Goal: Task Accomplishment & Management: Complete application form

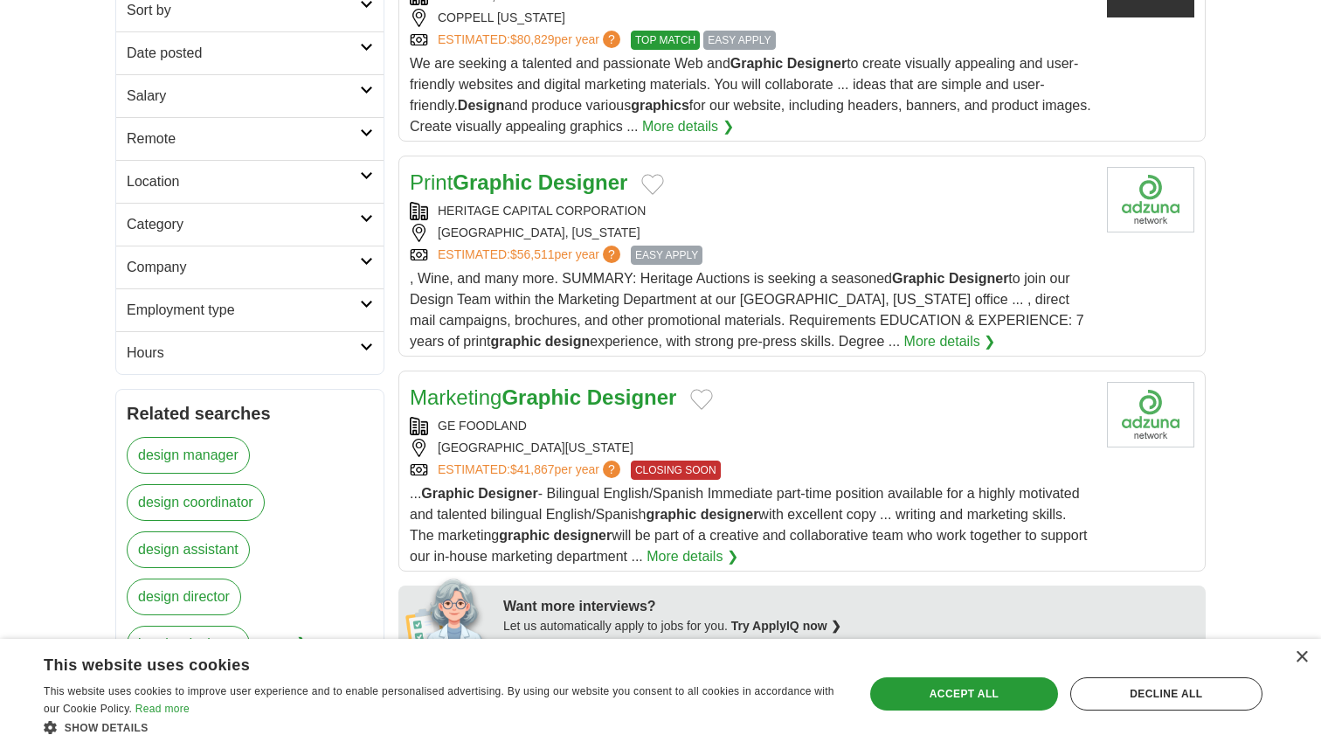
scroll to position [312, 0]
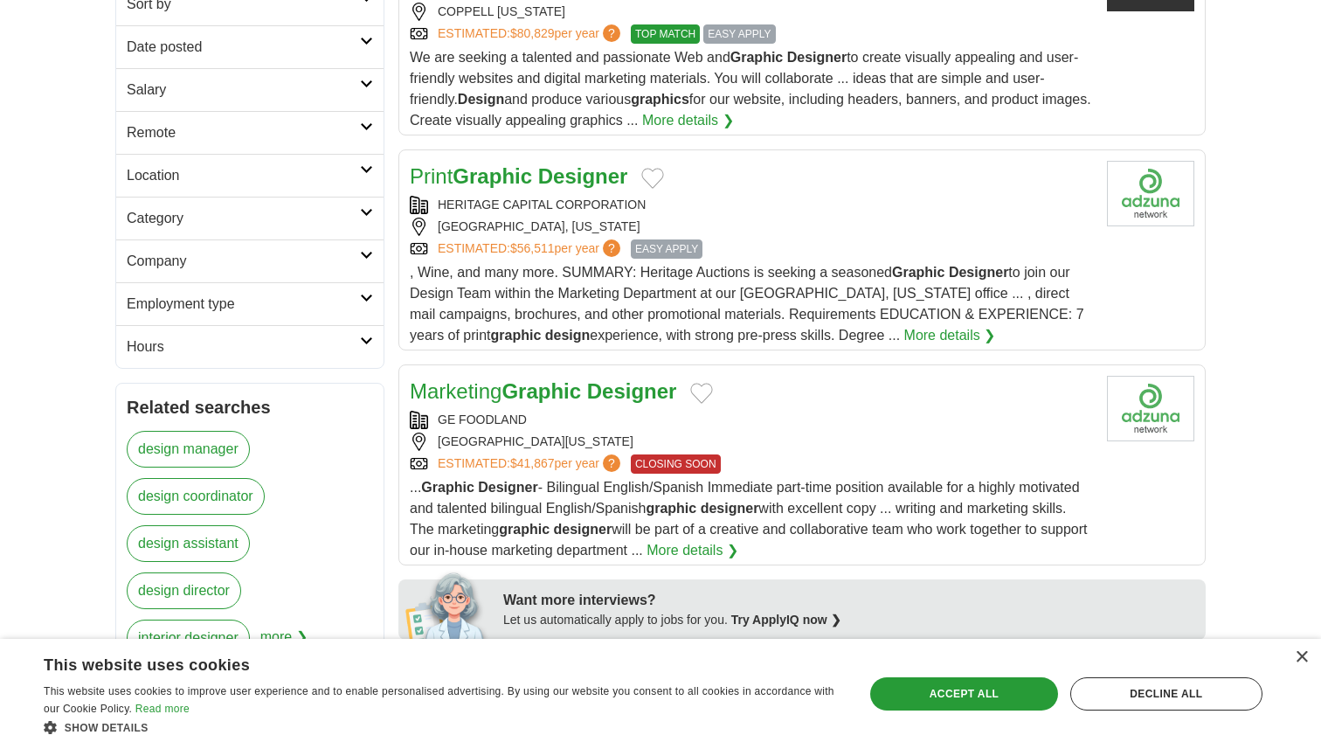
click at [738, 547] on link "More details ❯" at bounding box center [692, 550] width 92 height 21
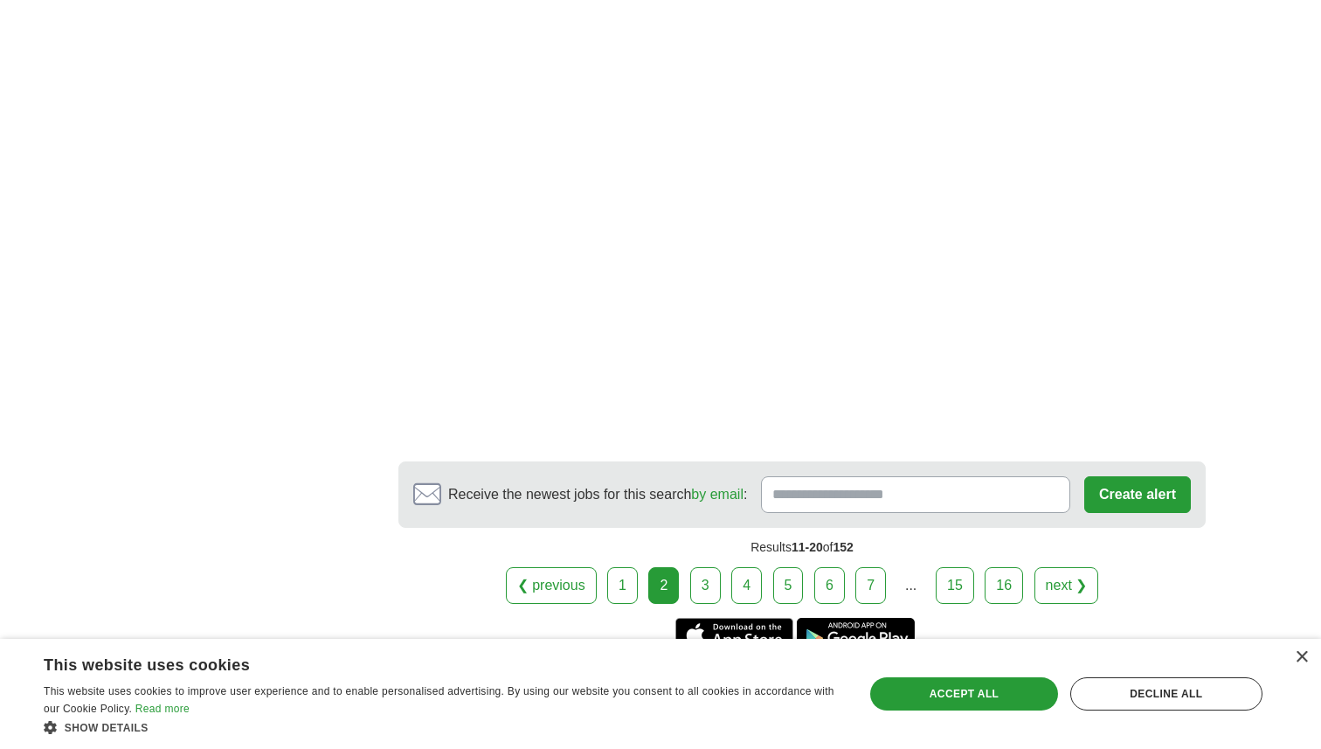
scroll to position [3039, 0]
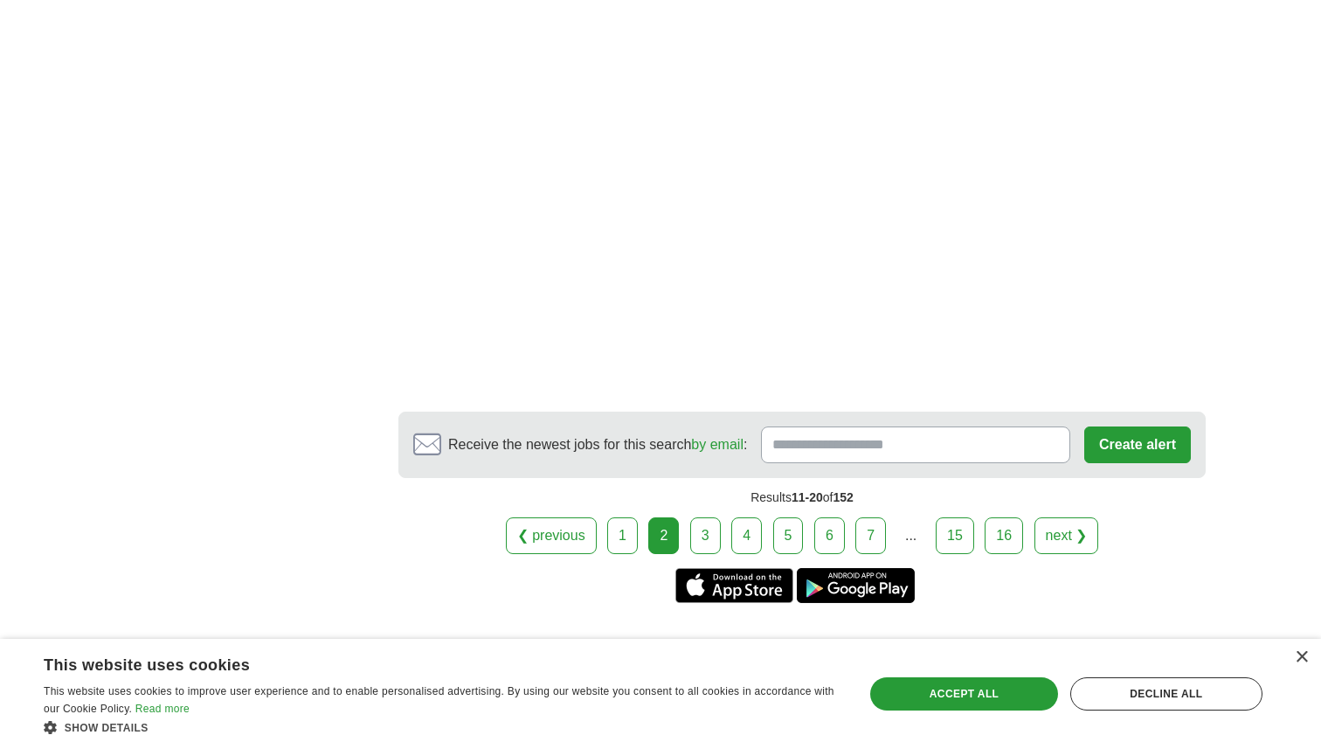
click at [707, 527] on link "3" at bounding box center [705, 535] width 31 height 37
click at [698, 517] on link "3" at bounding box center [705, 535] width 31 height 37
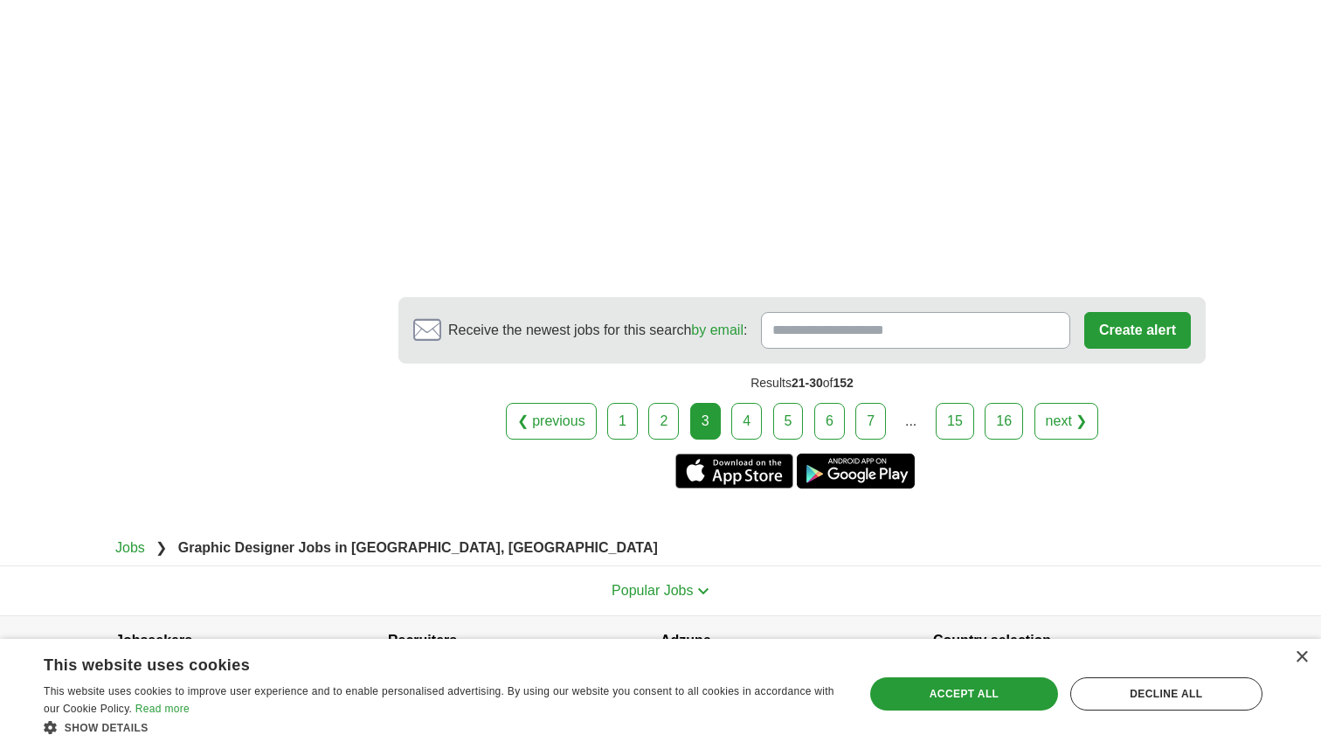
scroll to position [3202, 0]
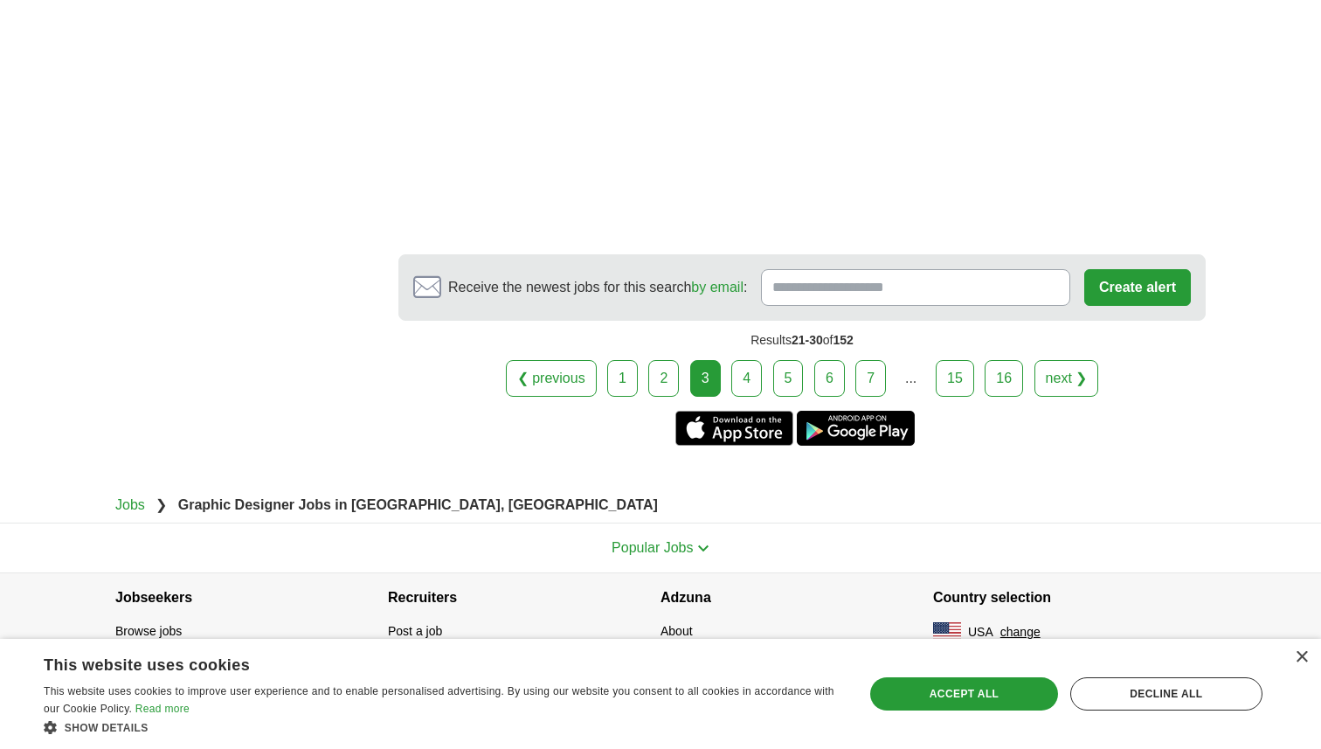
click at [745, 371] on link "4" at bounding box center [746, 378] width 31 height 37
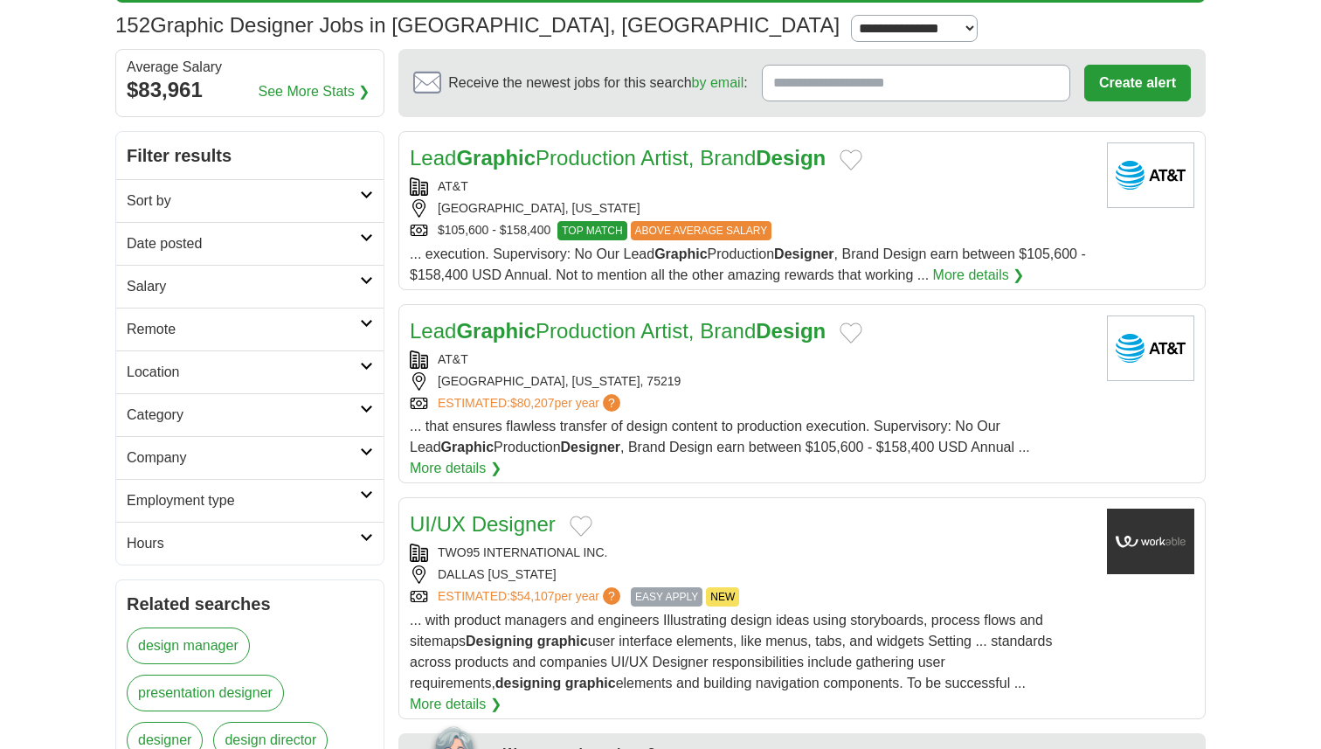
scroll to position [126, 0]
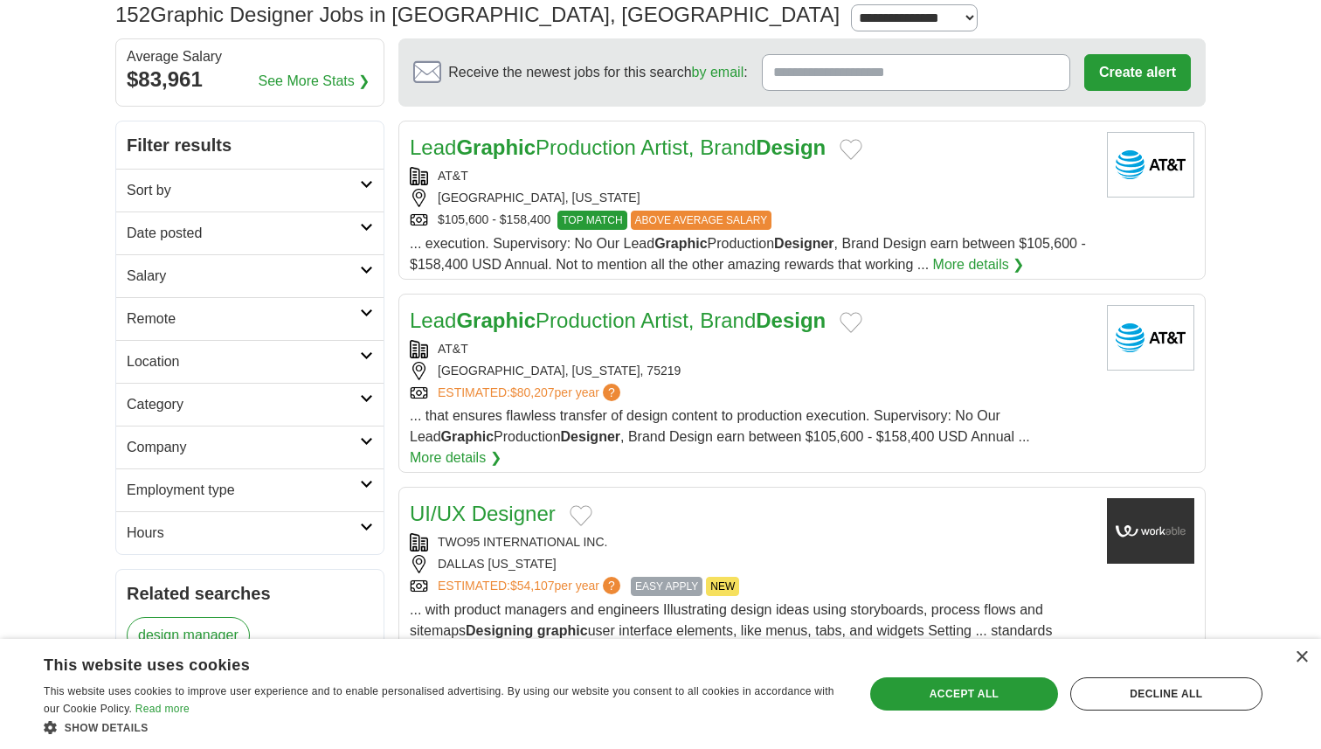
click at [706, 323] on link "Lead Graphic Production Artist, Brand Design" at bounding box center [618, 320] width 416 height 24
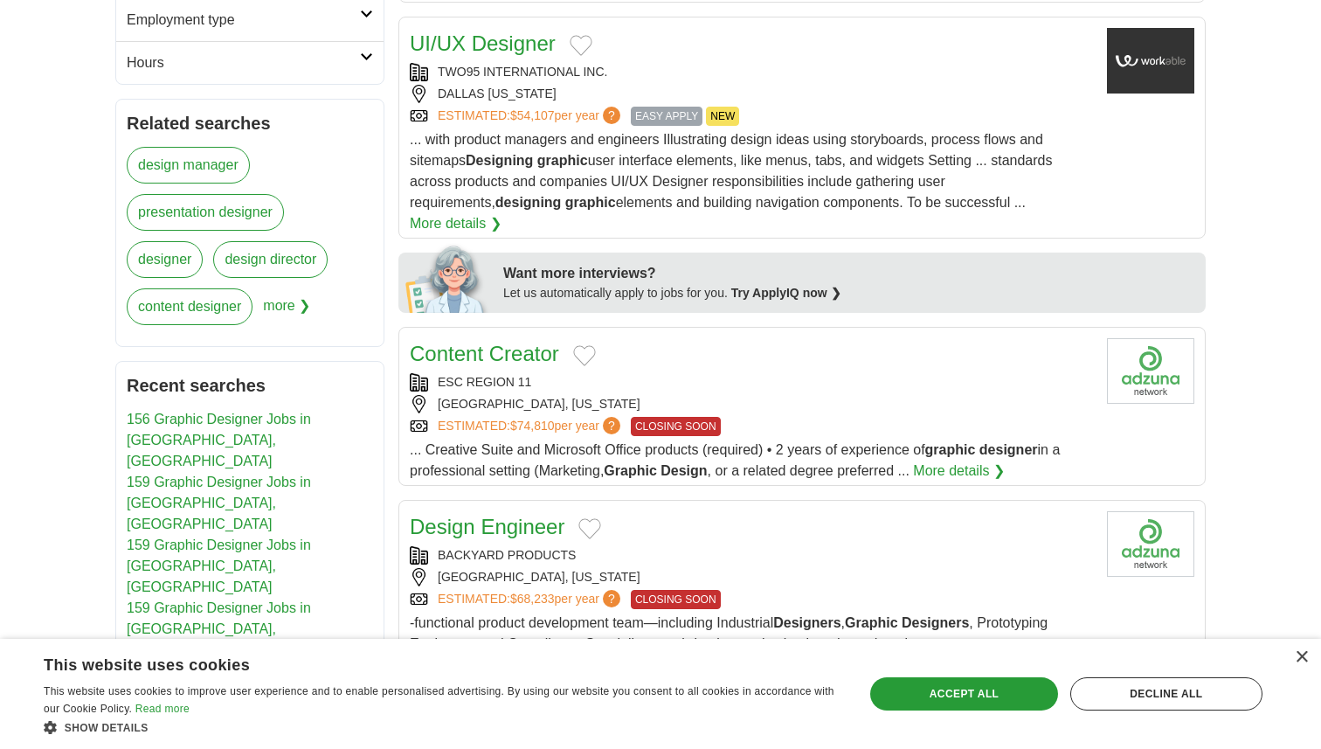
scroll to position [604, 0]
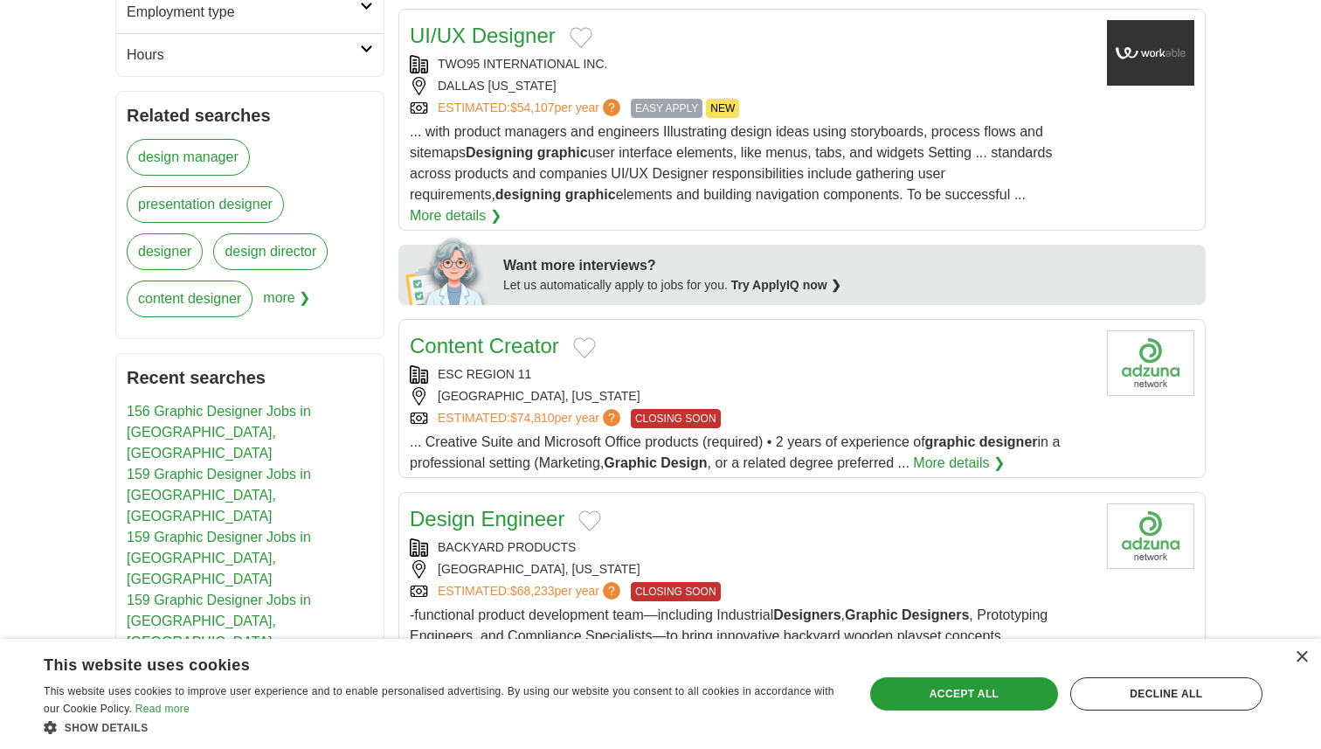
click at [480, 334] on link "Content Creator" at bounding box center [484, 346] width 149 height 24
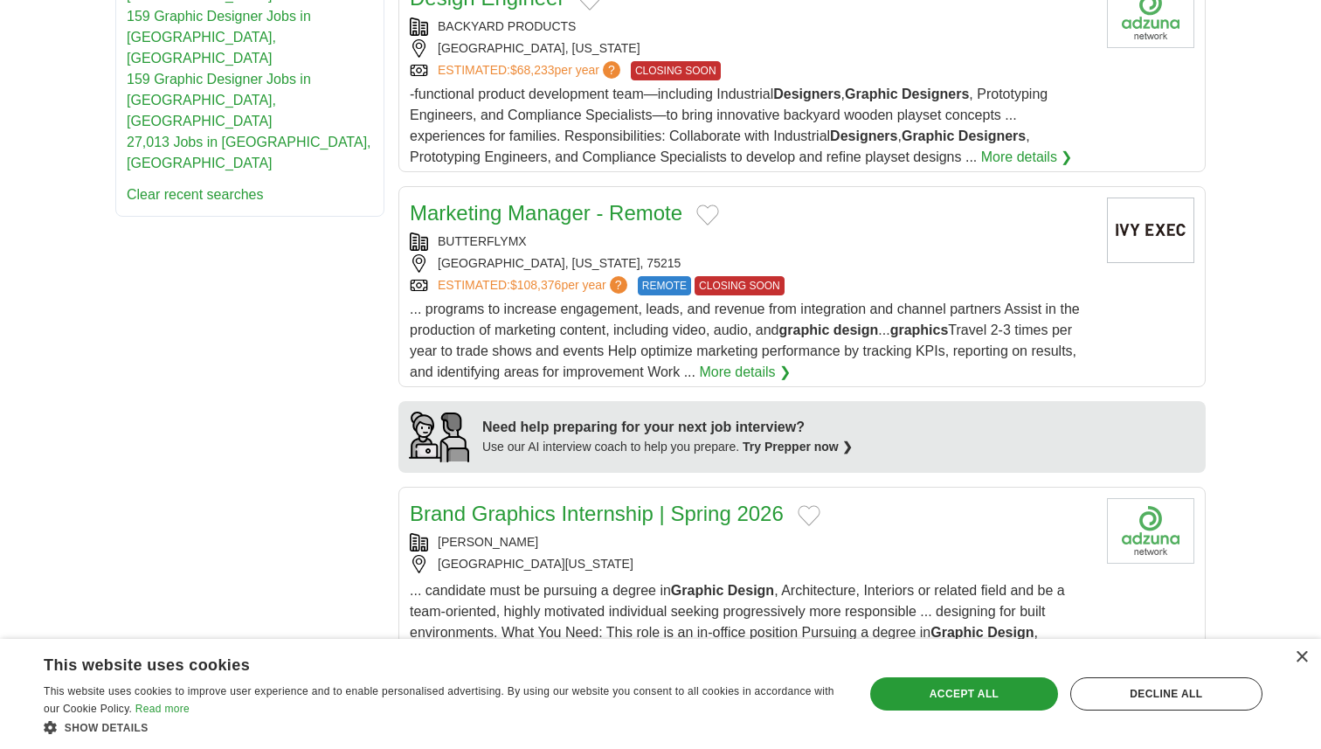
scroll to position [1125, 0]
click at [474, 200] on link "Marketing Manager - Remote" at bounding box center [546, 212] width 273 height 24
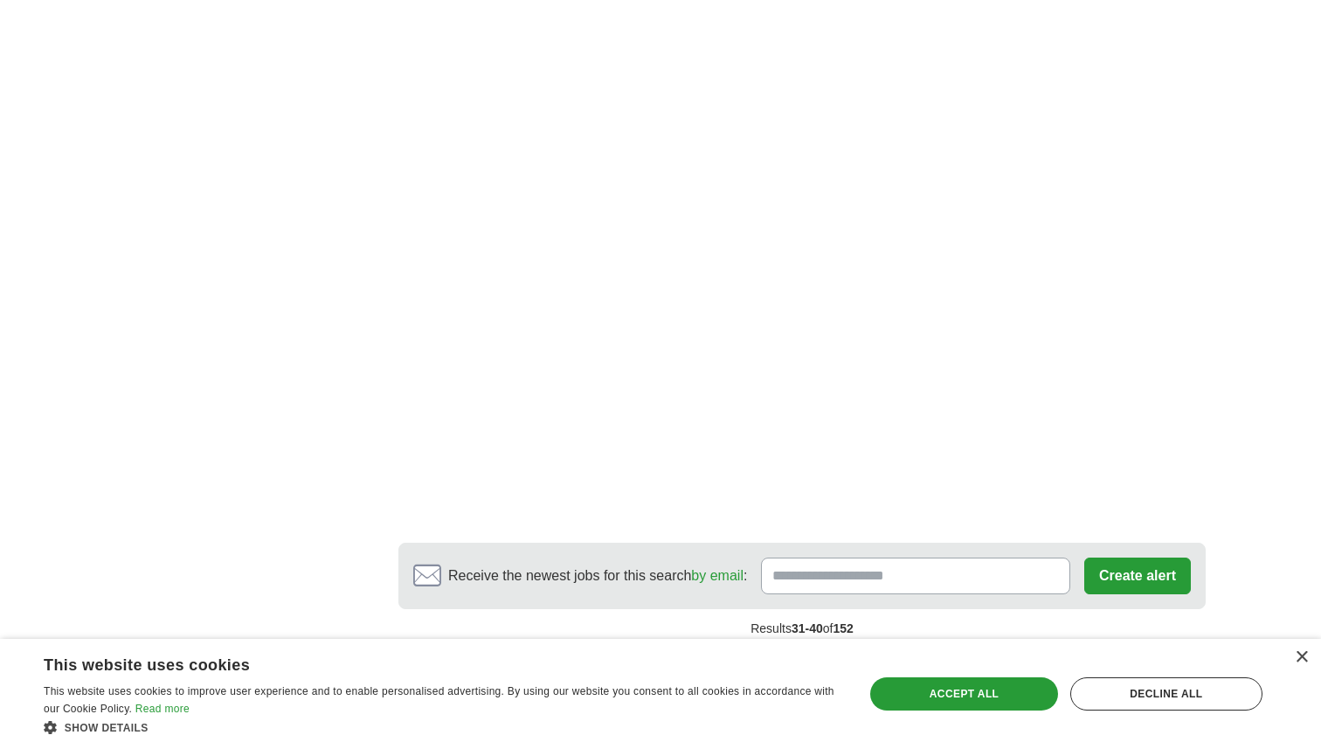
scroll to position [2777, 0]
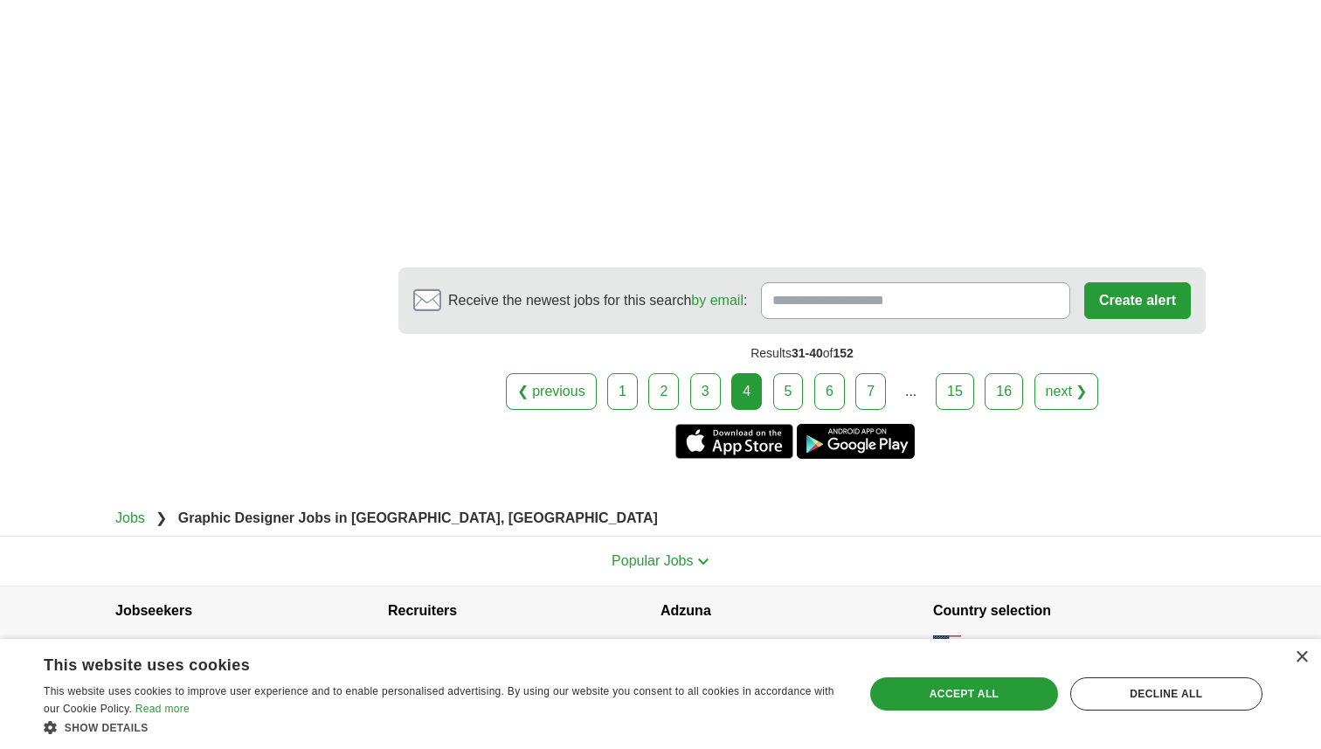
click at [796, 376] on link "5" at bounding box center [788, 391] width 31 height 37
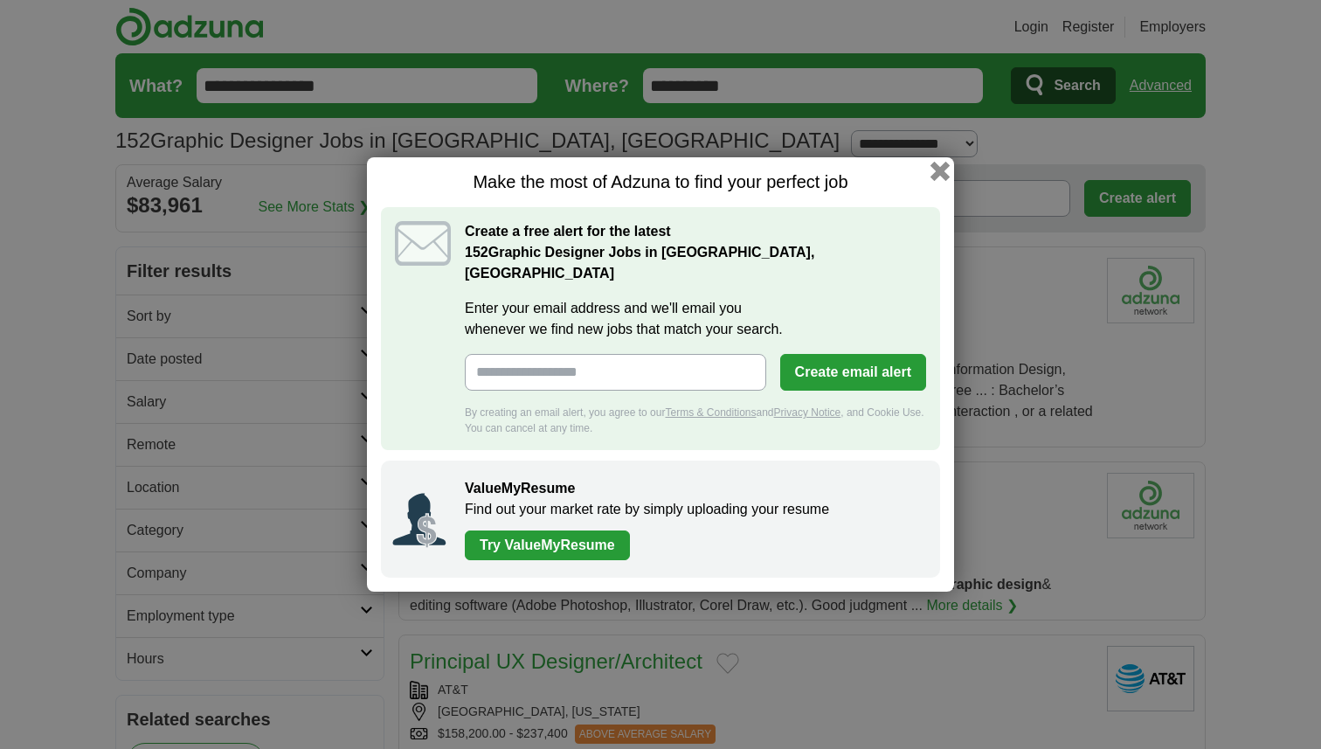
click at [942, 181] on button "button" at bounding box center [939, 171] width 19 height 19
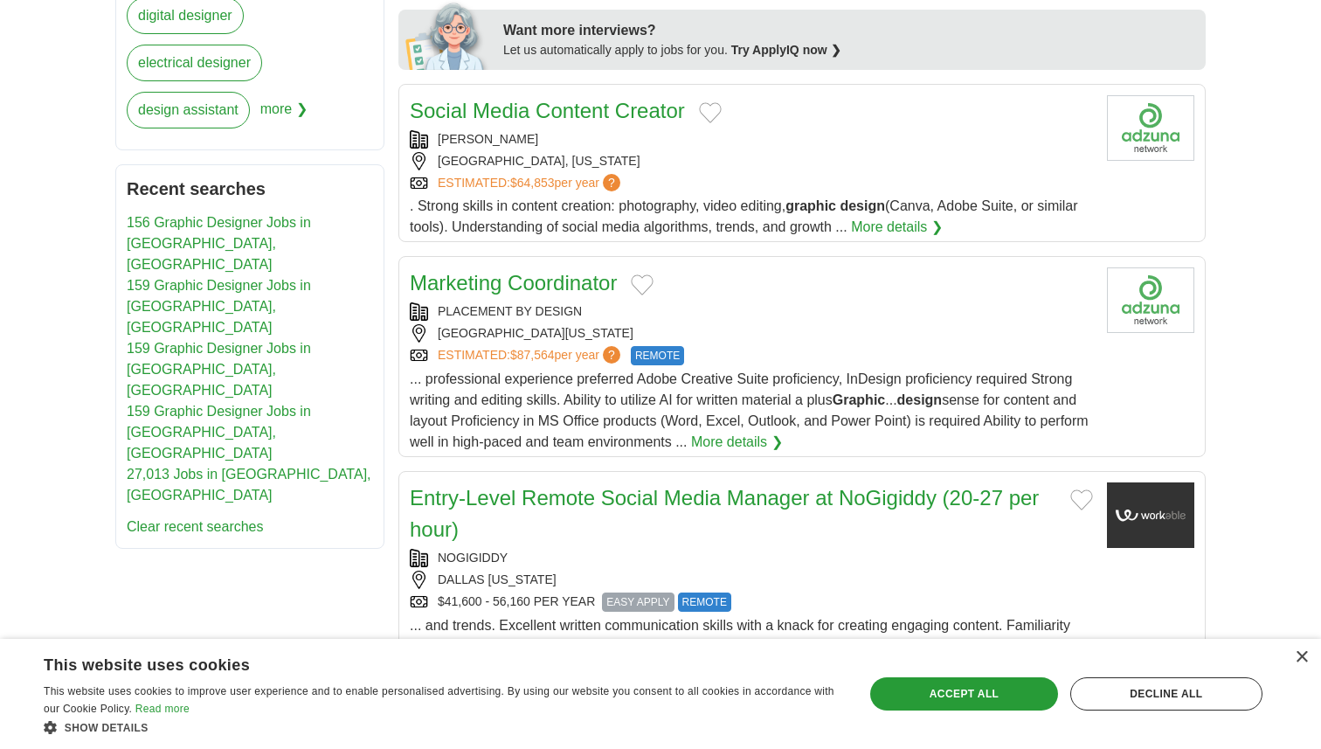
scroll to position [847, 0]
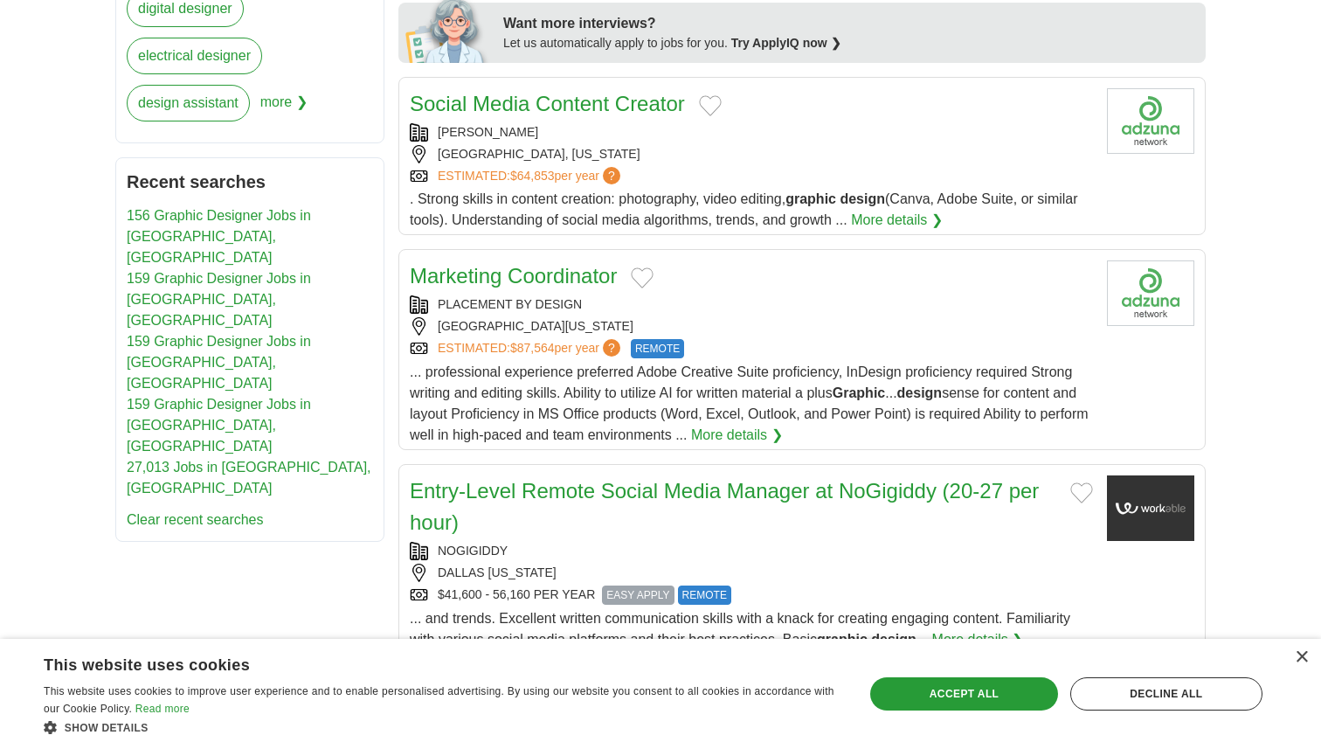
click at [579, 285] on link "Marketing Coordinator" at bounding box center [513, 276] width 207 height 24
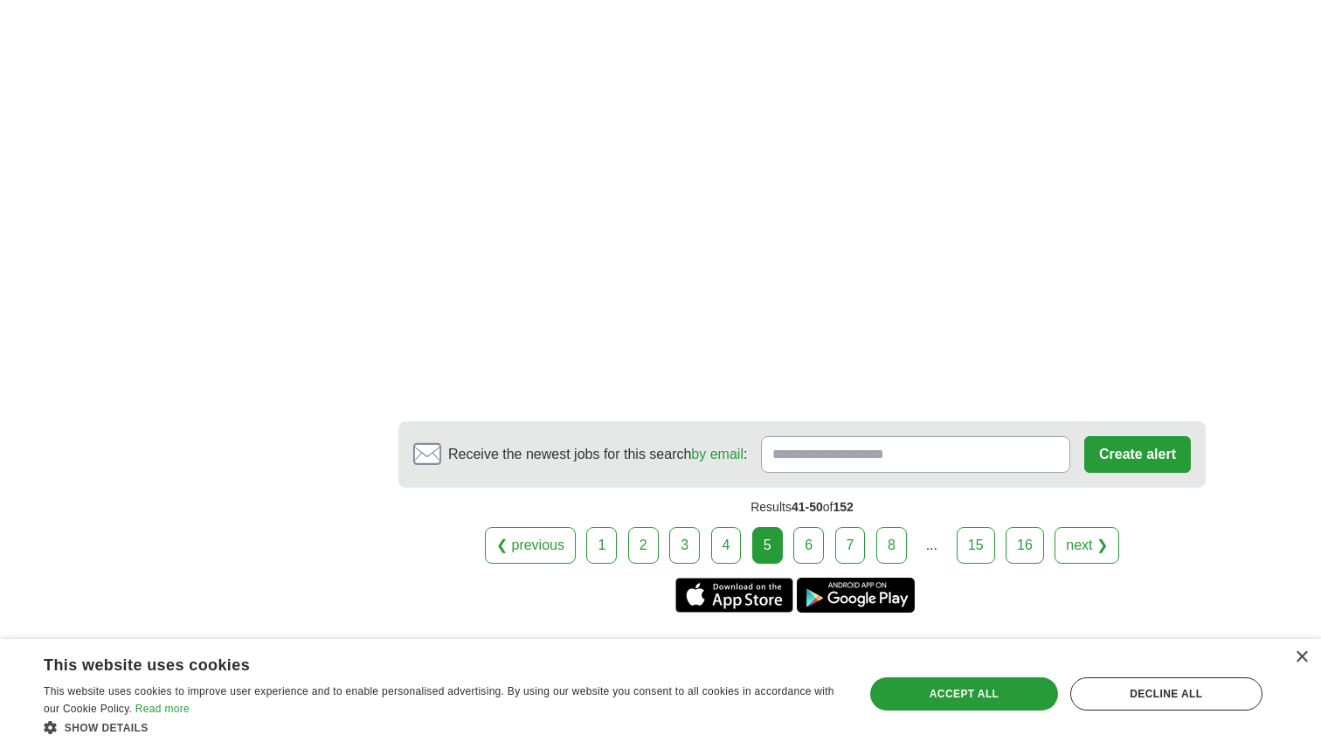
scroll to position [3069, 0]
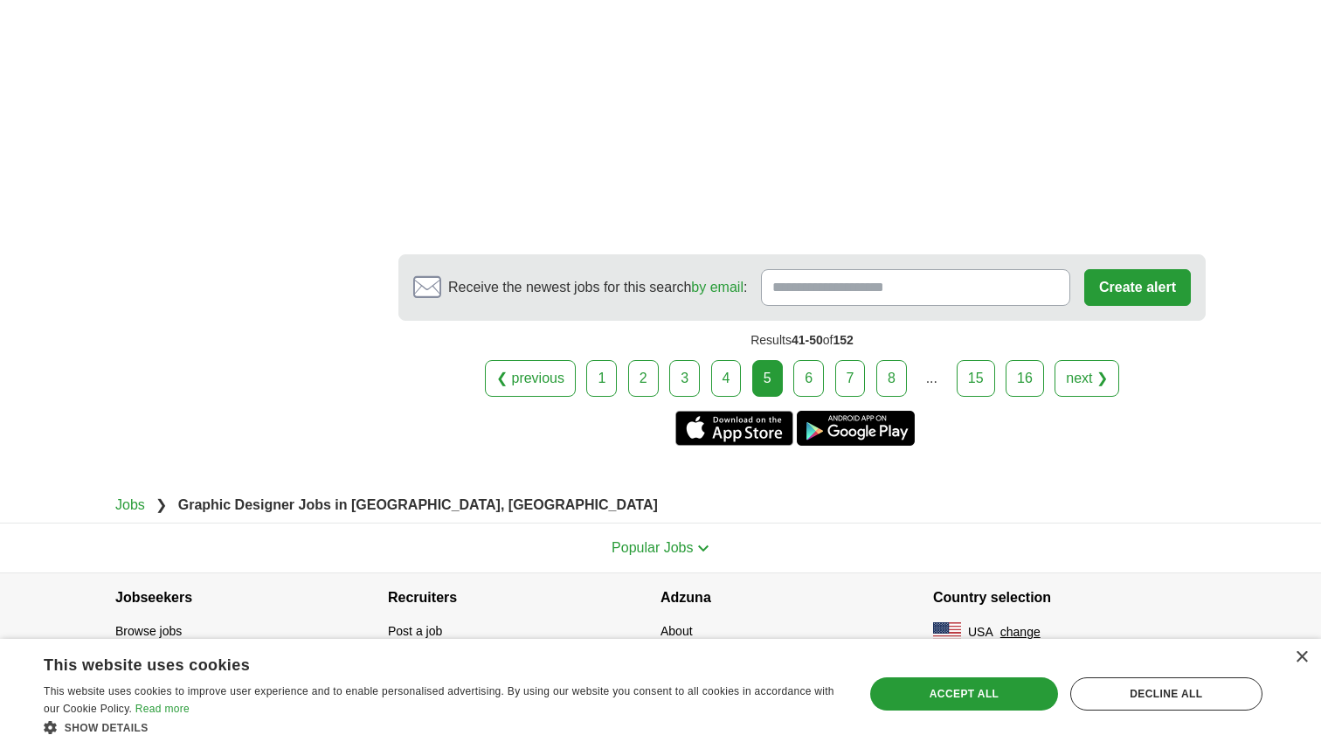
click at [805, 370] on link "6" at bounding box center [808, 378] width 31 height 37
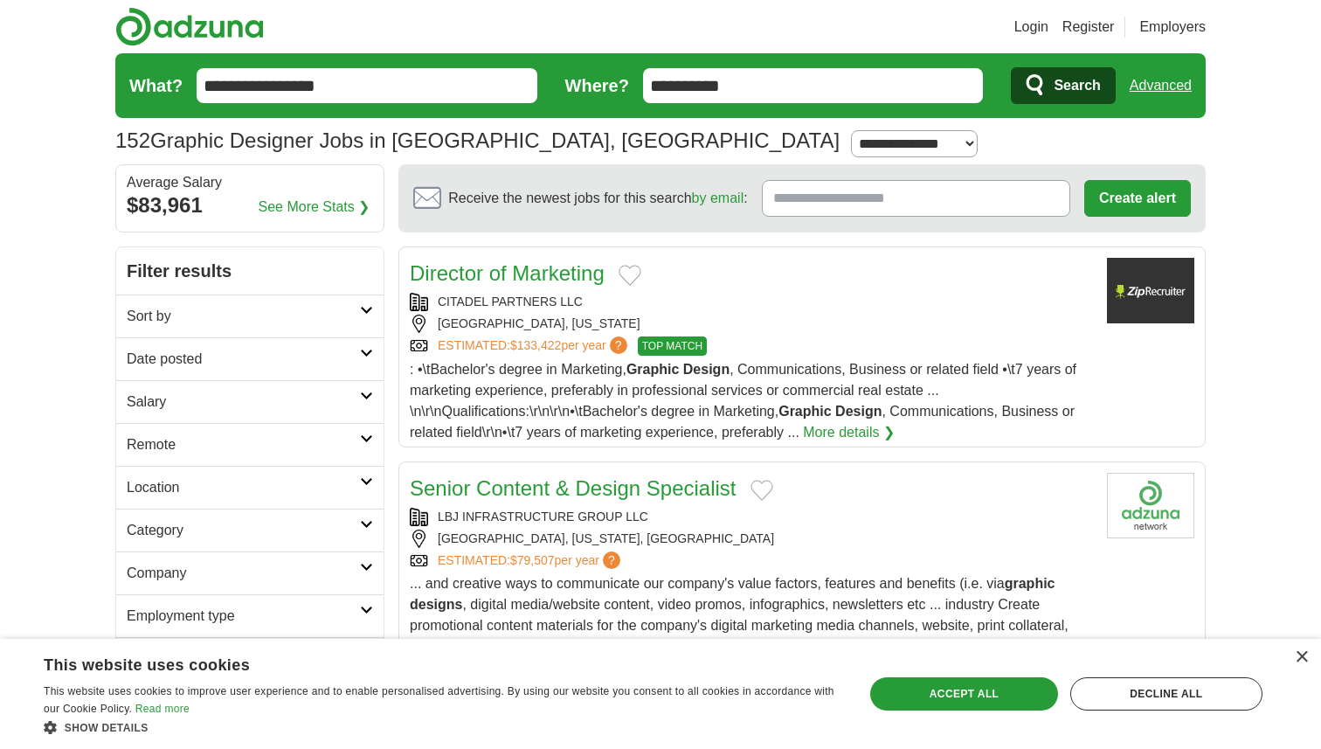
click at [668, 89] on input "**********" at bounding box center [813, 85] width 341 height 35
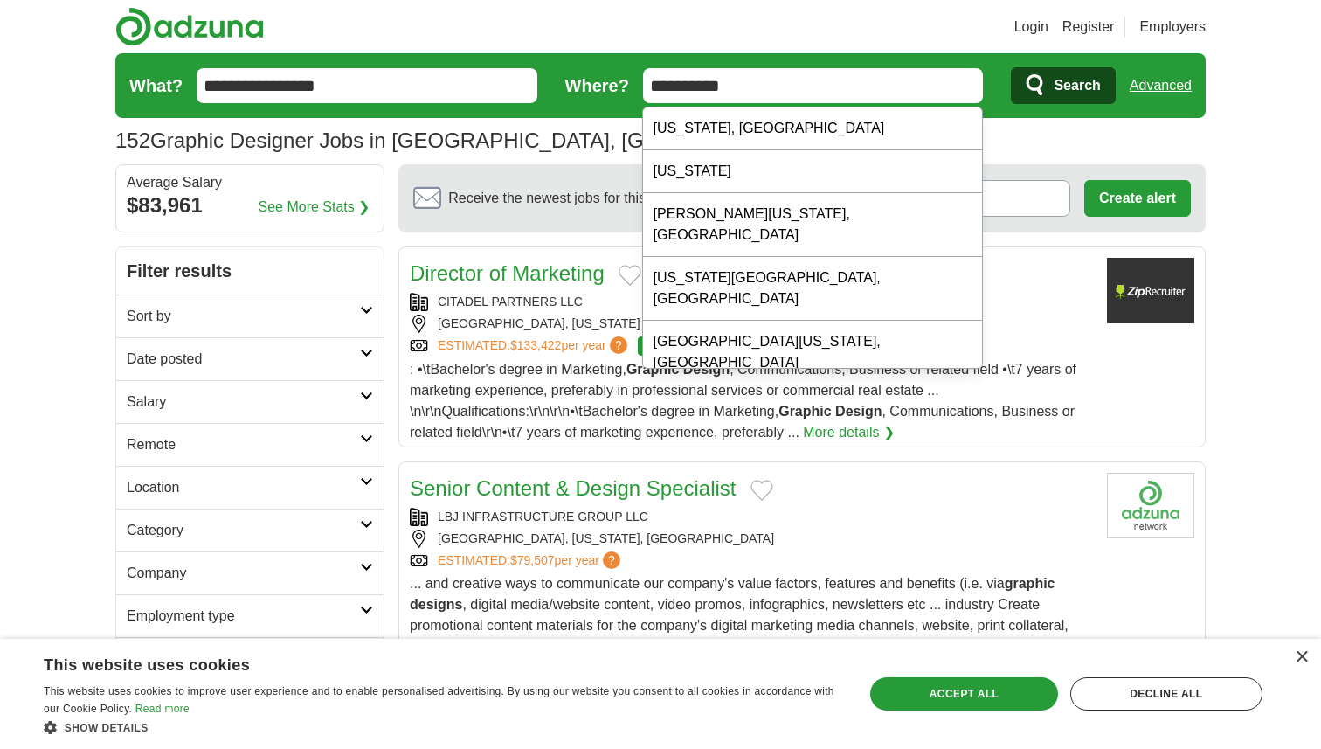
type input "**********"
click at [1011, 67] on button "Search" at bounding box center [1063, 85] width 104 height 37
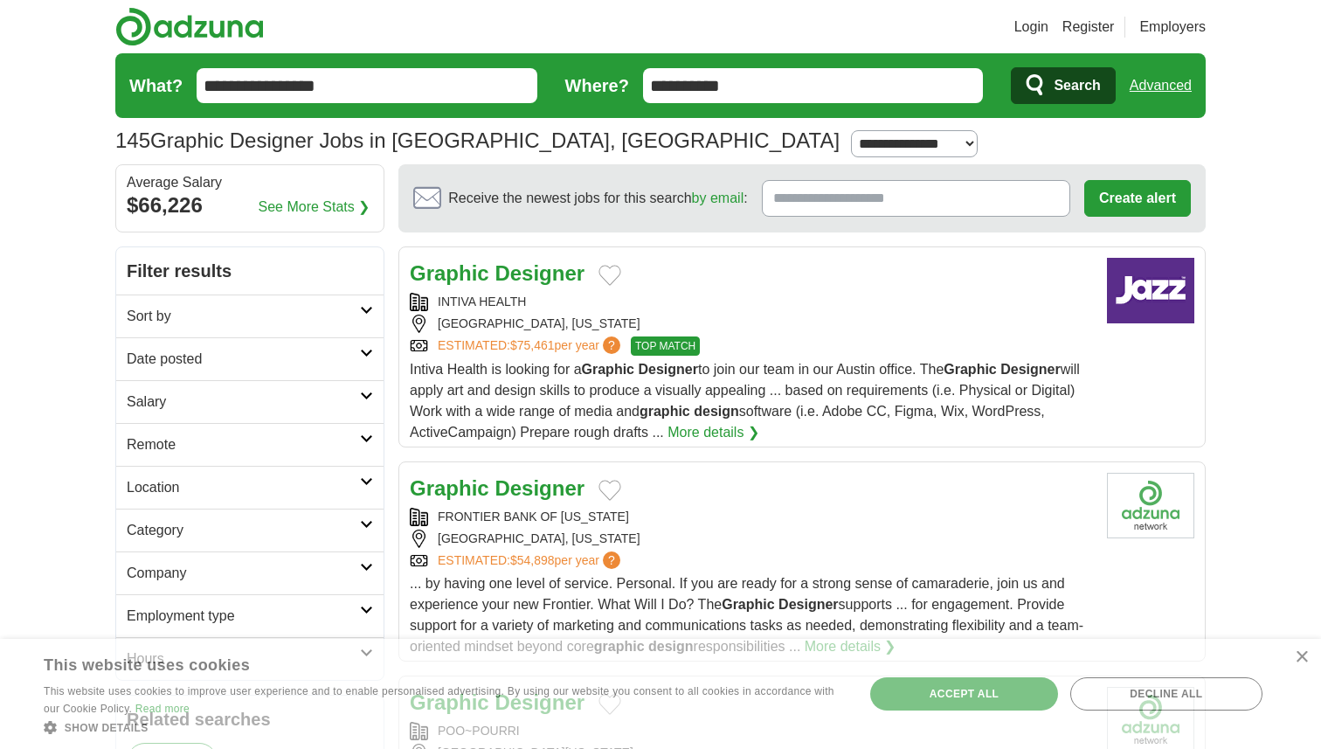
click at [510, 269] on strong "Designer" at bounding box center [539, 273] width 90 height 24
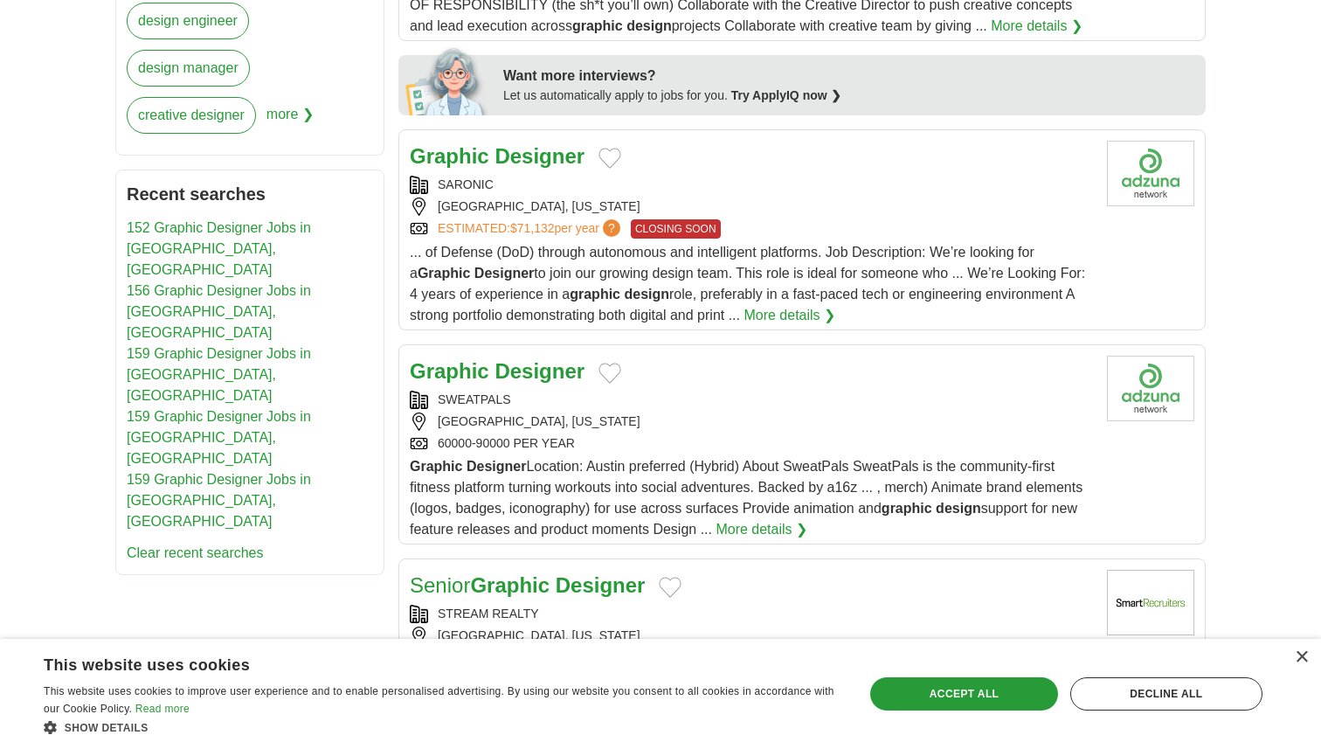
scroll to position [843, 0]
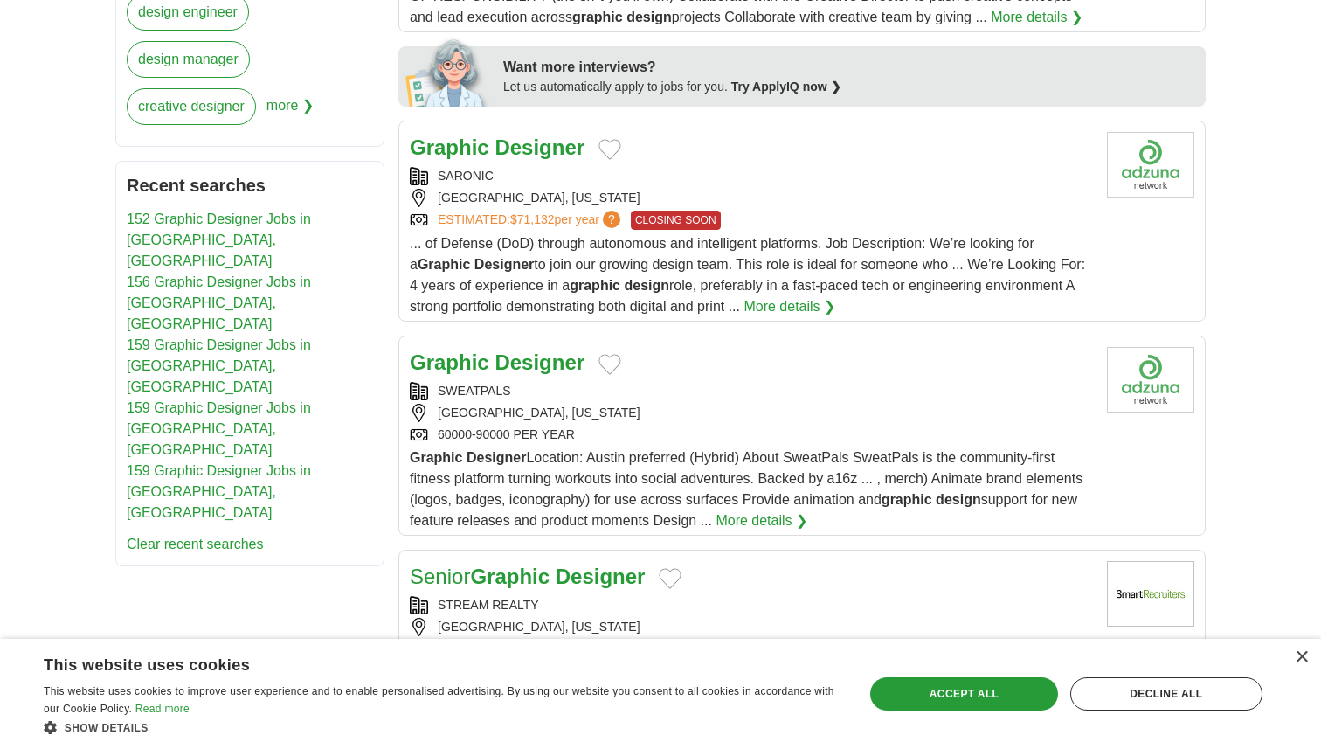
click at [536, 366] on strong "Designer" at bounding box center [539, 362] width 90 height 24
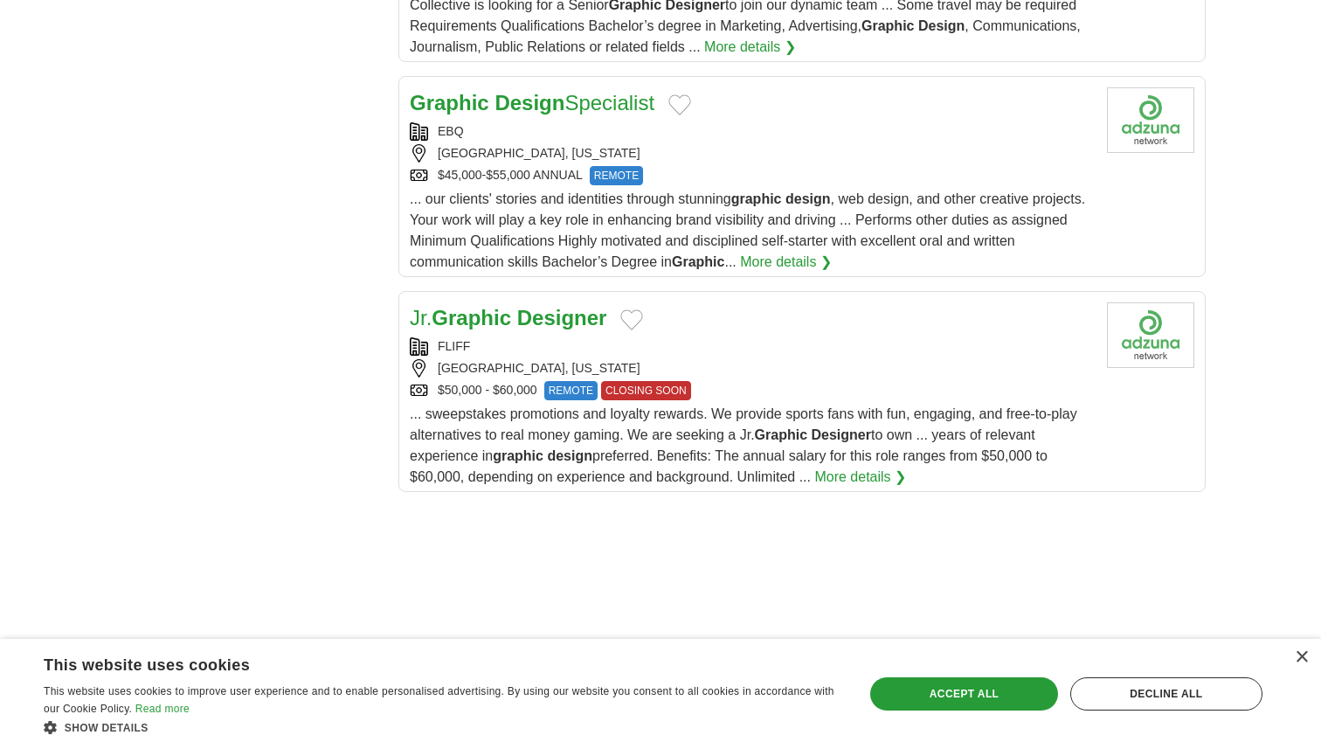
scroll to position [1962, 0]
click at [541, 210] on span "... our clients' stories and identities through stunning graphic design , web d…" at bounding box center [747, 231] width 675 height 78
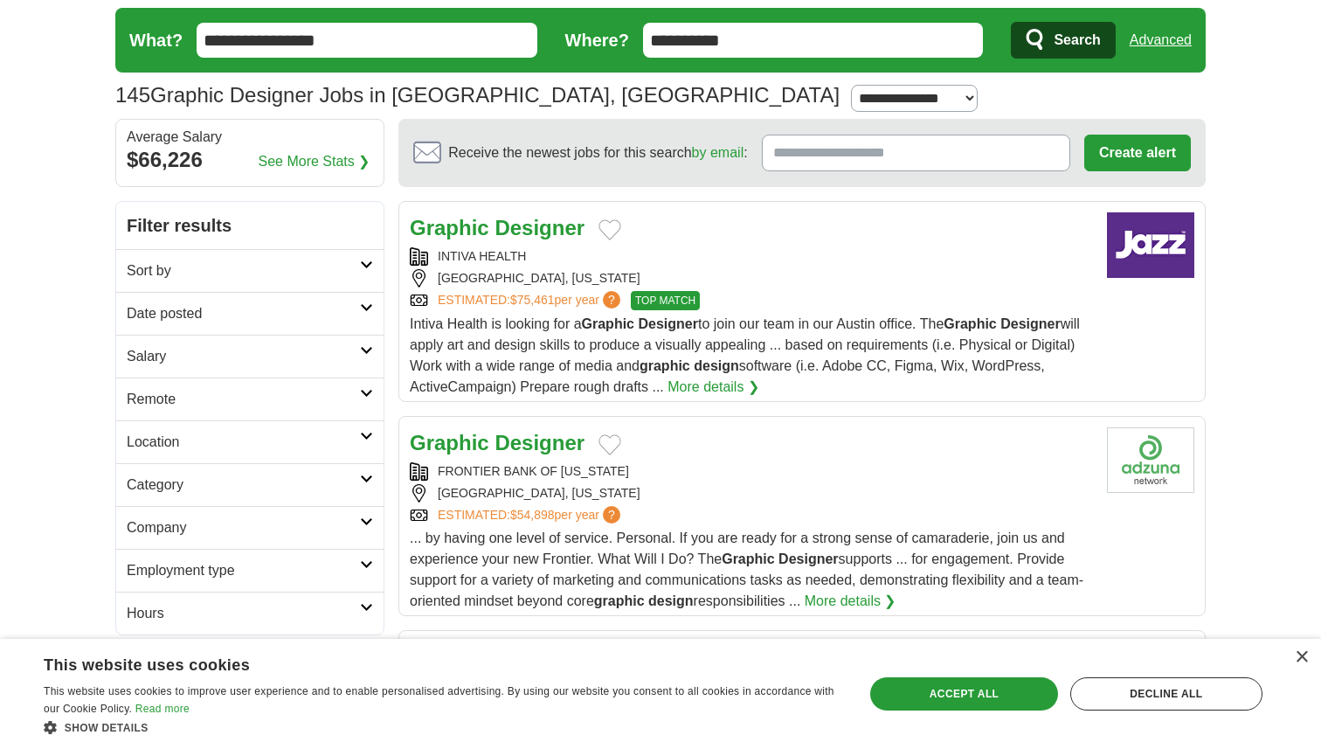
scroll to position [0, 0]
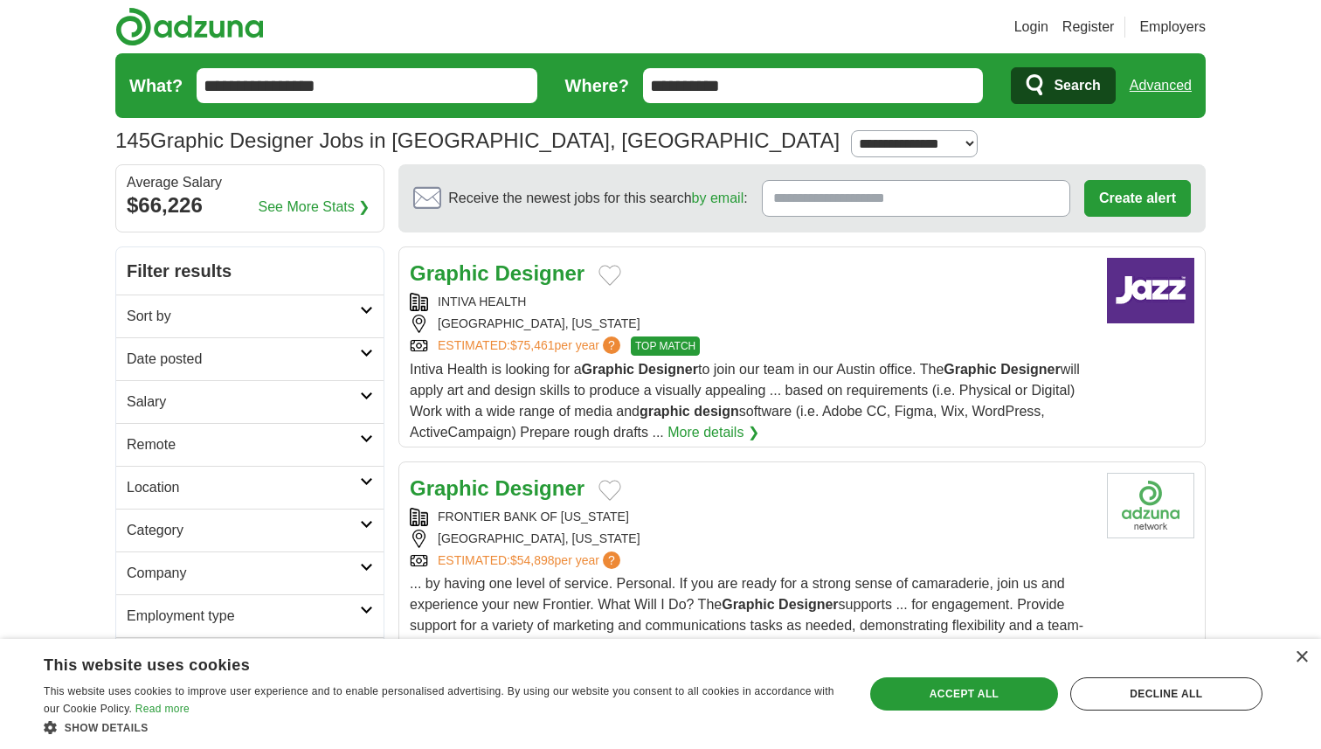
click at [797, 192] on input "Receive the newest jobs for this search by email :" at bounding box center [916, 198] width 308 height 37
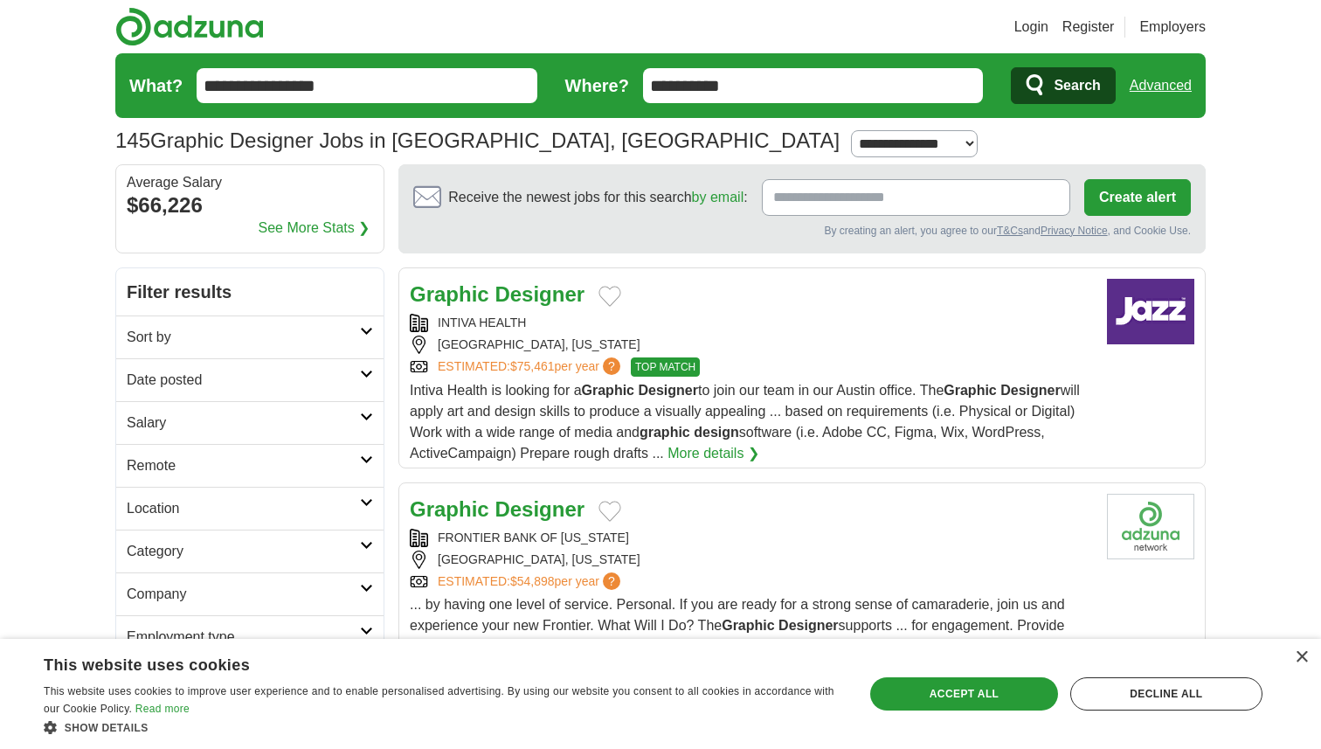
type input "**********"
click at [1094, 197] on button "Create alert" at bounding box center [1137, 197] width 107 height 37
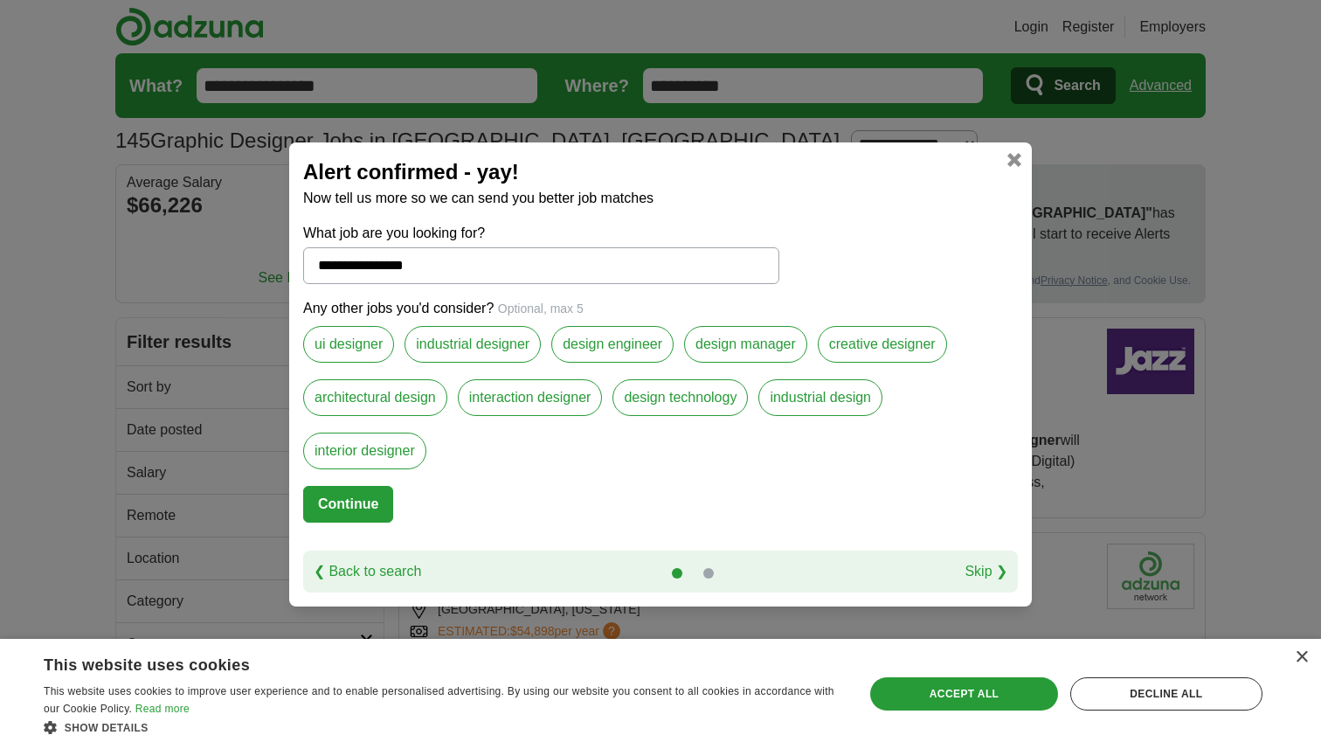
click at [364, 512] on button "Continue" at bounding box center [348, 504] width 90 height 37
select select "*"
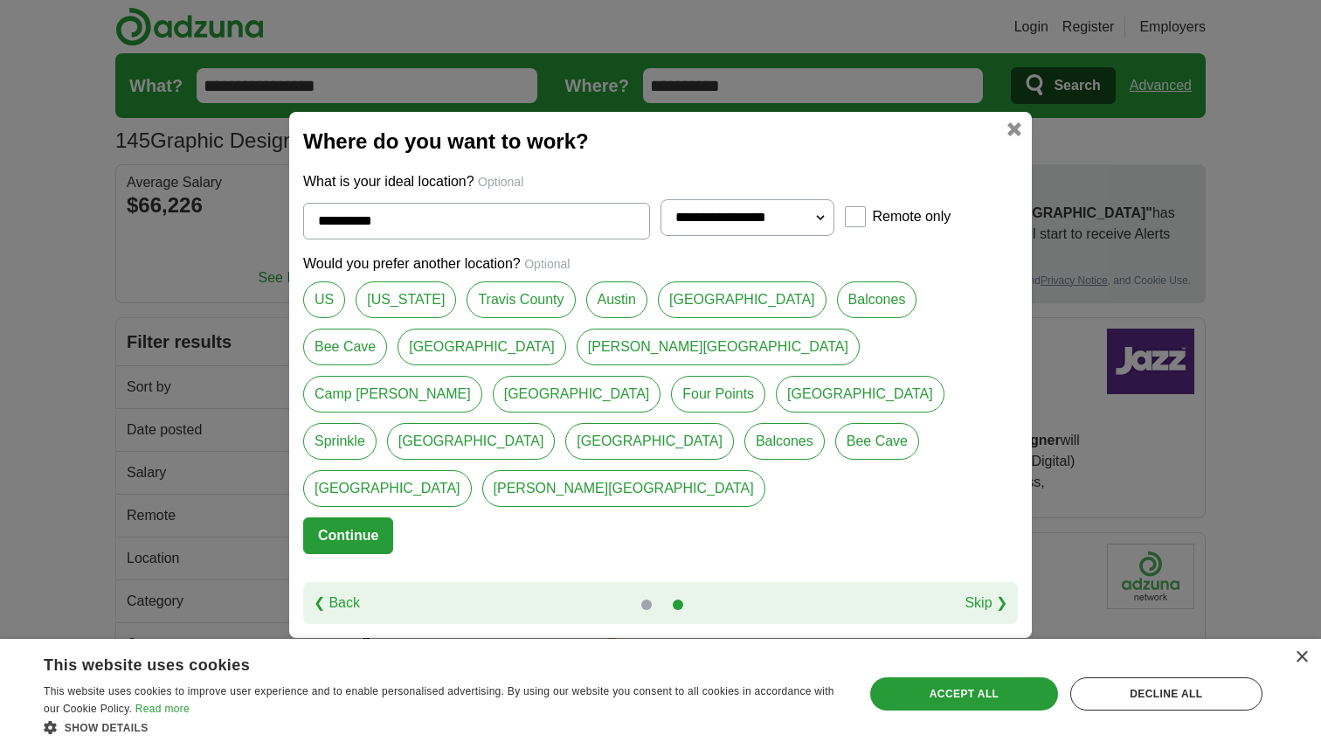
click at [1020, 136] on link at bounding box center [1014, 129] width 14 height 14
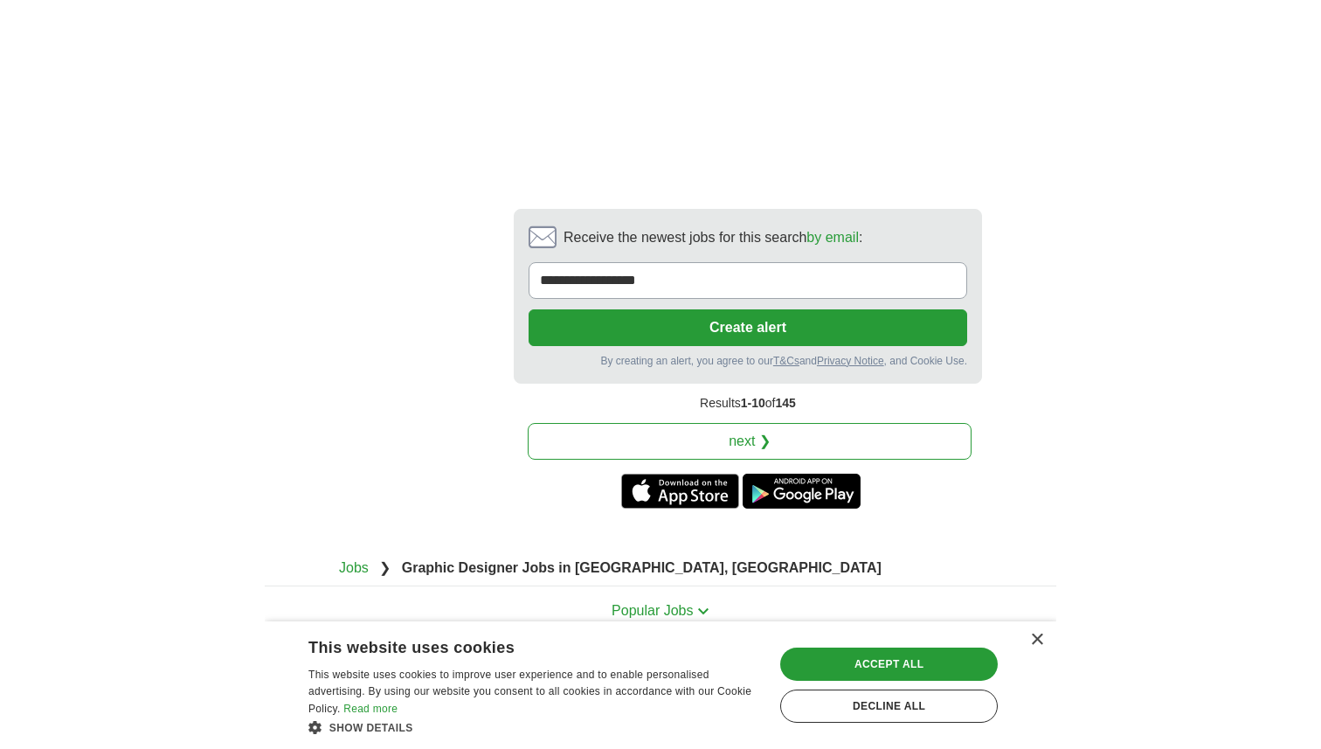
scroll to position [3182, 0]
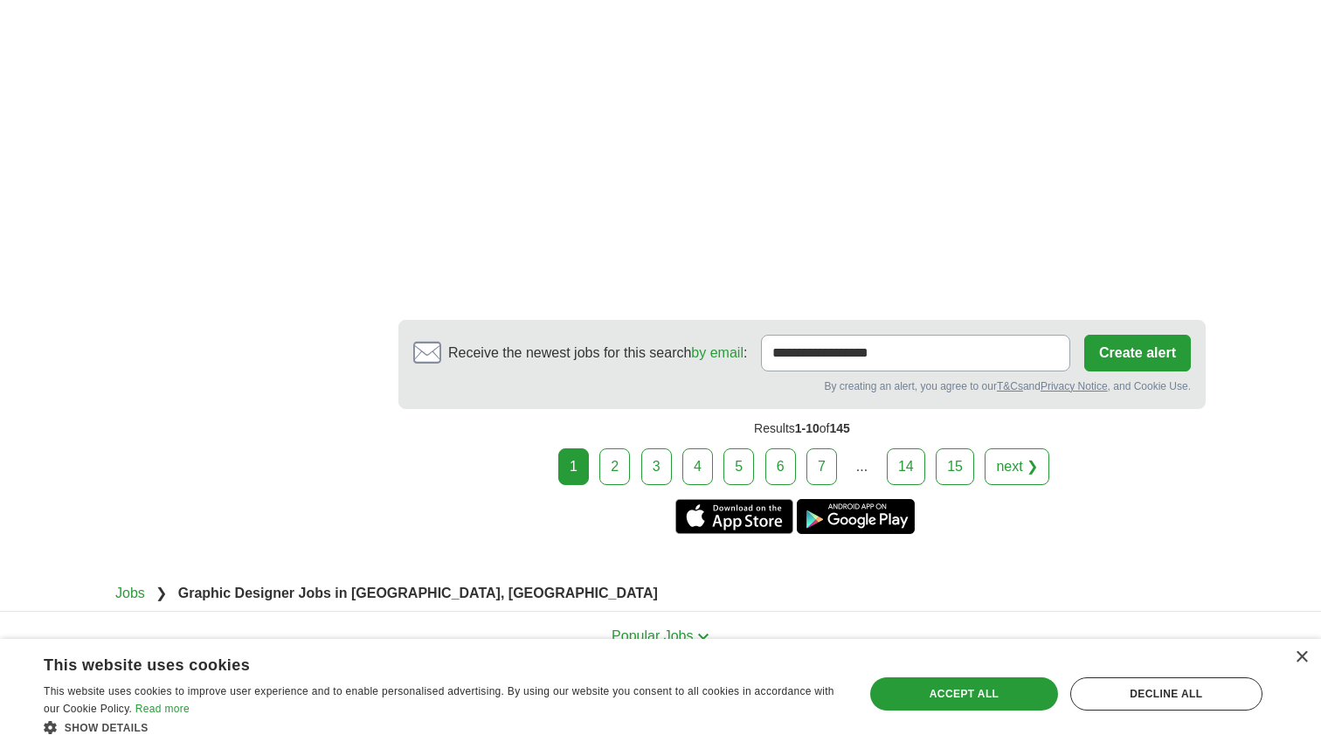
click at [835, 429] on div "Results 1-10 of 145" at bounding box center [801, 428] width 807 height 39
click at [825, 471] on link "7" at bounding box center [821, 466] width 31 height 37
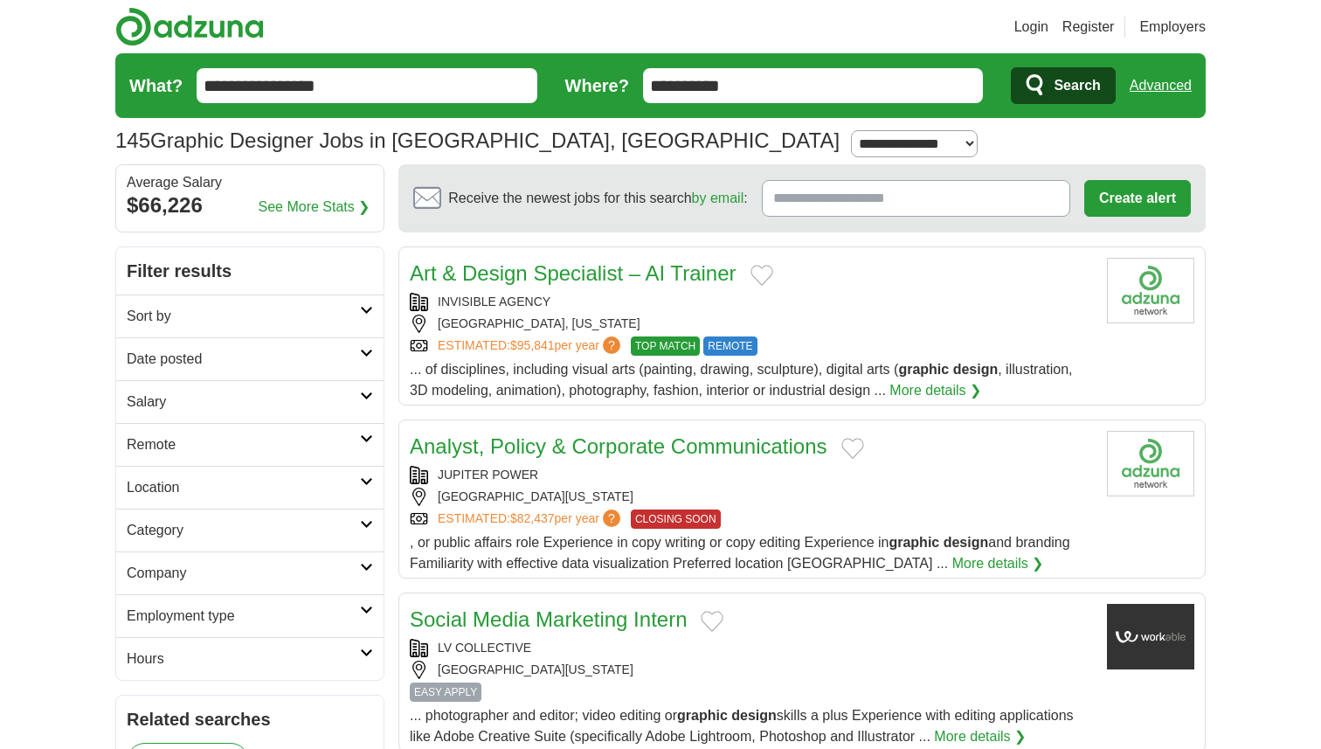
click at [815, 451] on link "Analyst, Policy & Corporate Communications" at bounding box center [619, 446] width 418 height 24
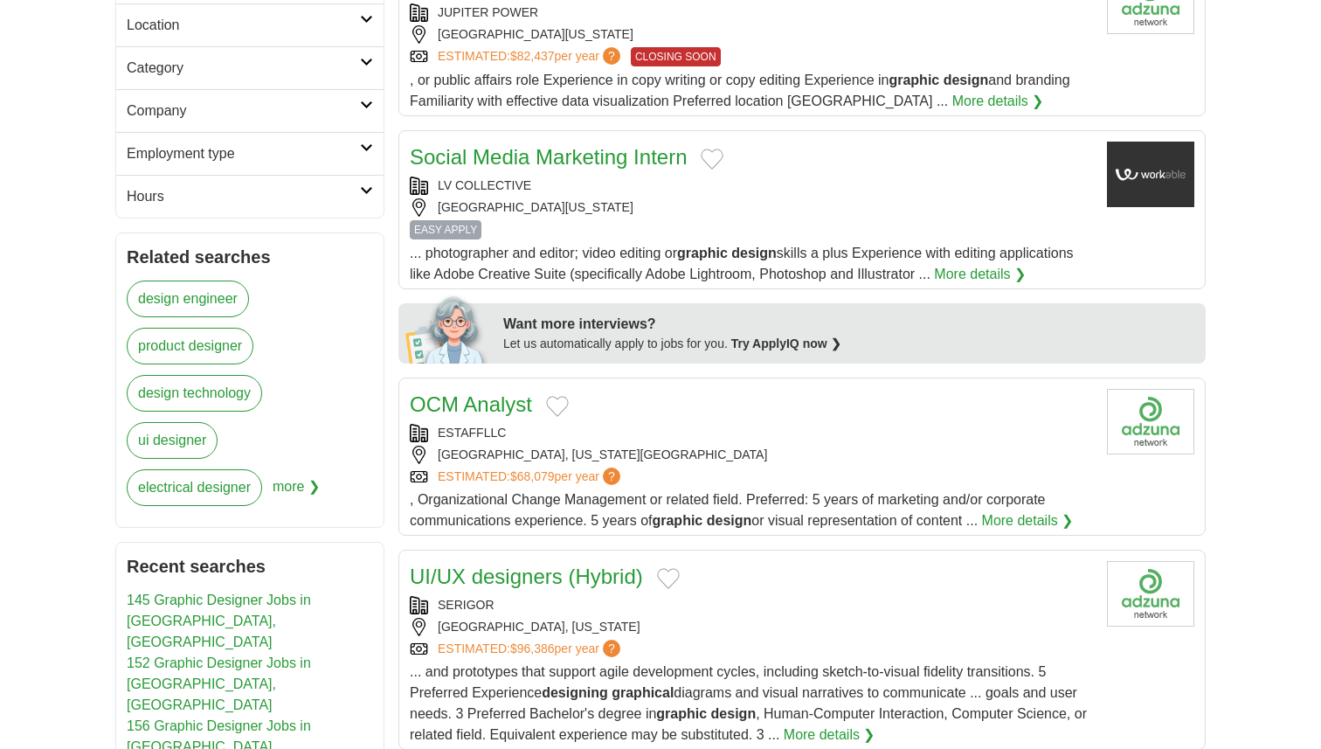
scroll to position [468, 0]
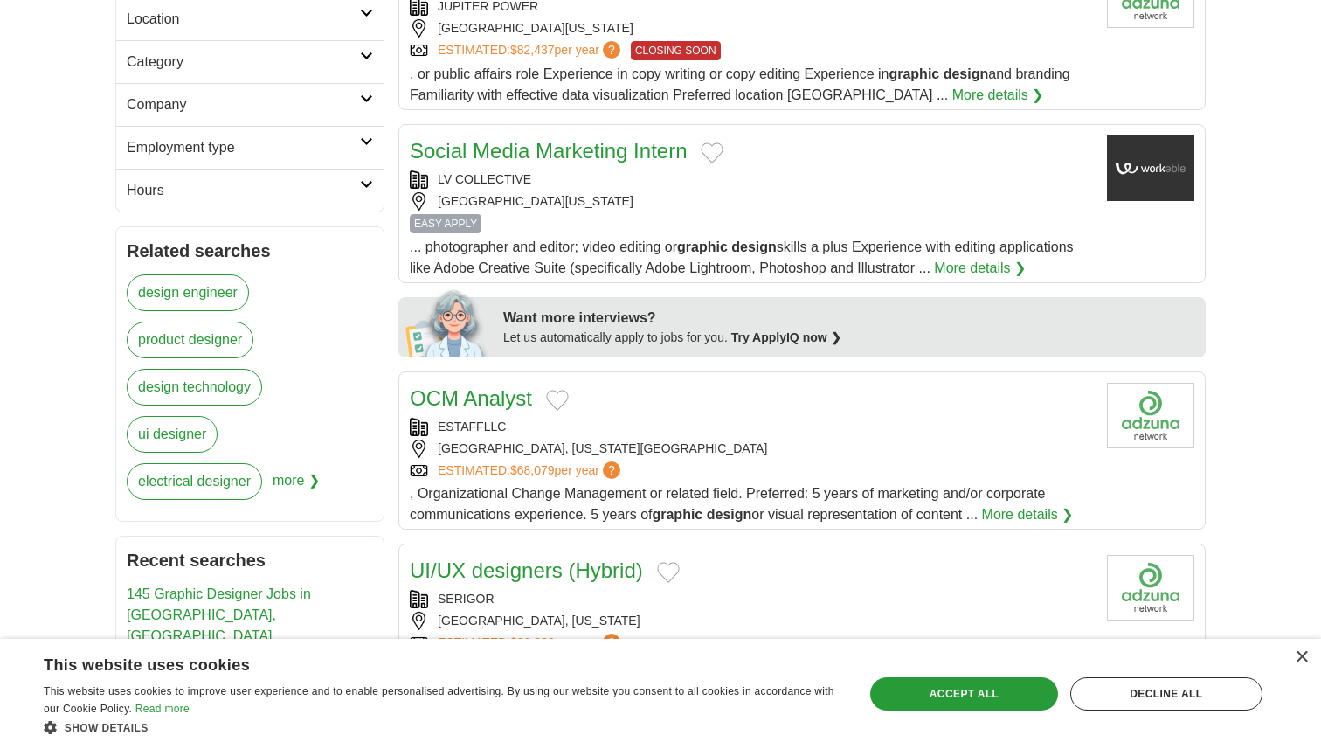
click at [520, 234] on div "Social Media Marketing Intern LV COLLECTIVE [GEOGRAPHIC_DATA][US_STATE] EASY AP…" at bounding box center [751, 206] width 683 height 143
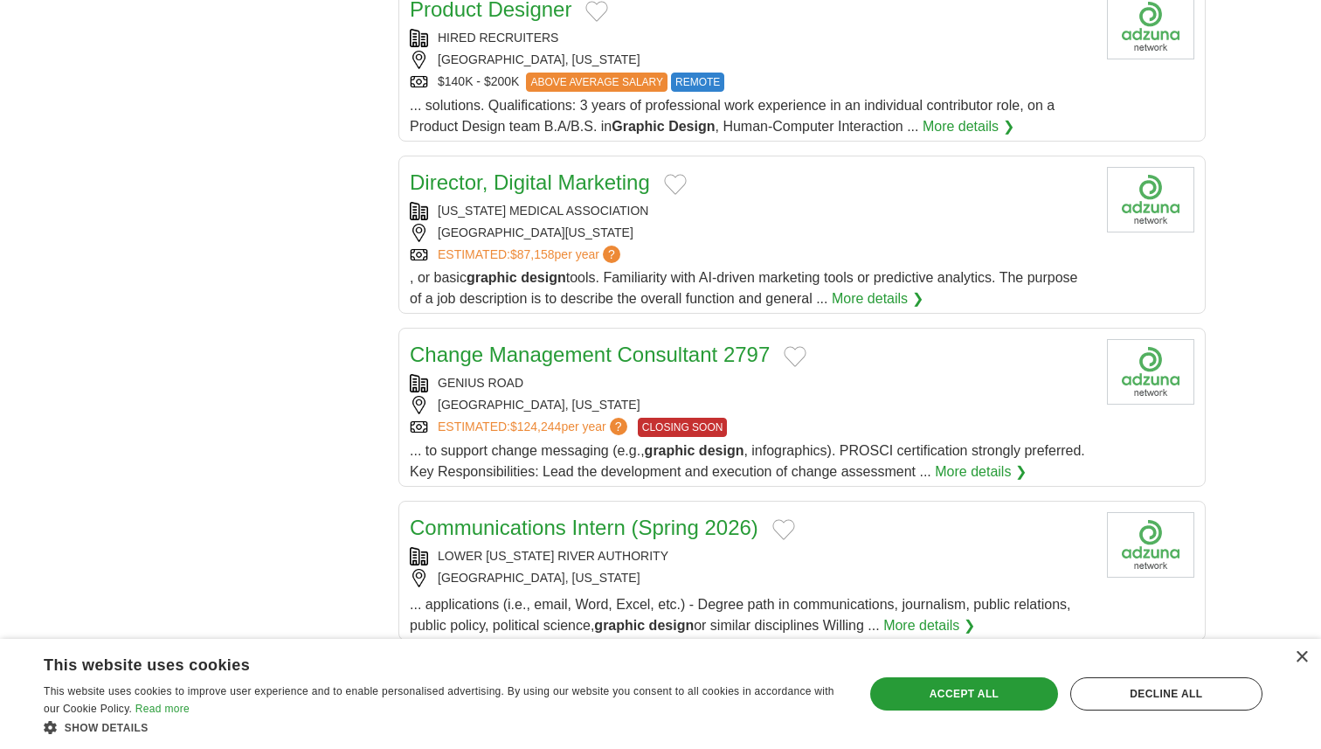
scroll to position [1522, 0]
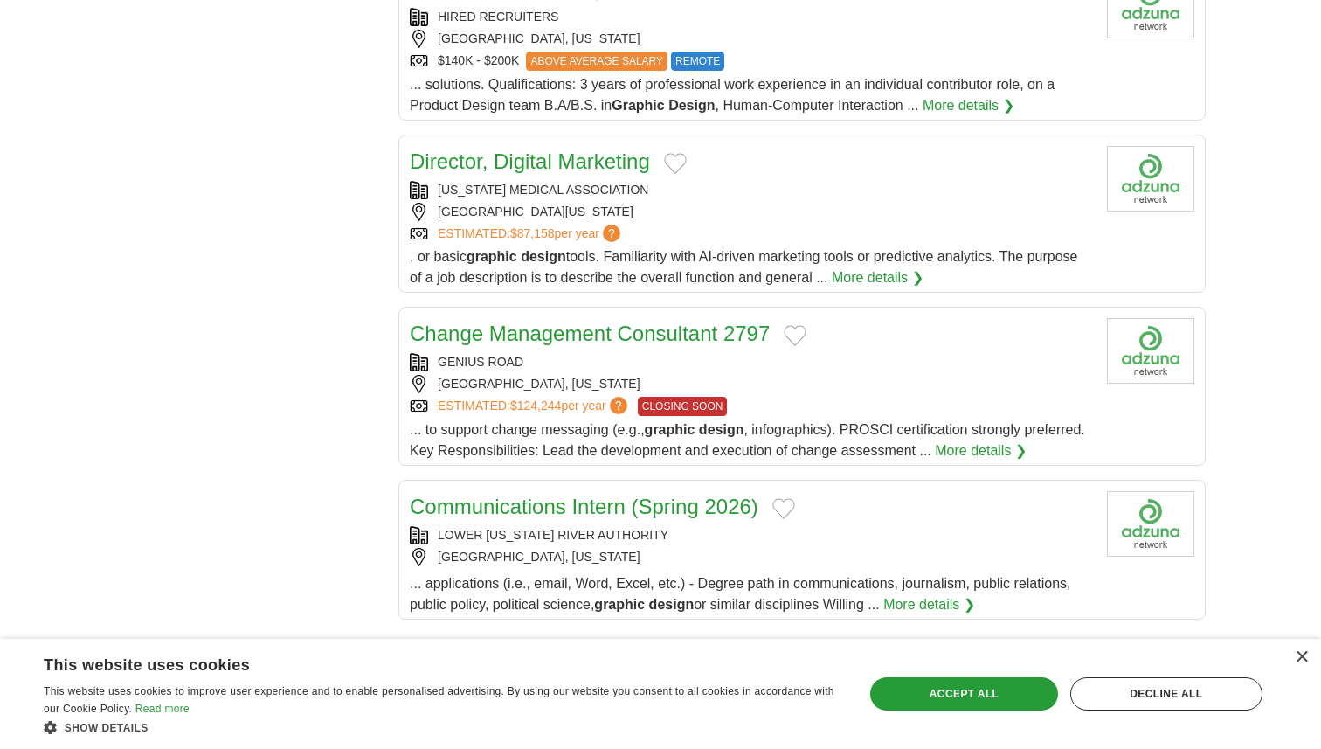
click at [525, 161] on link "Director, Digital Marketing" at bounding box center [530, 161] width 240 height 24
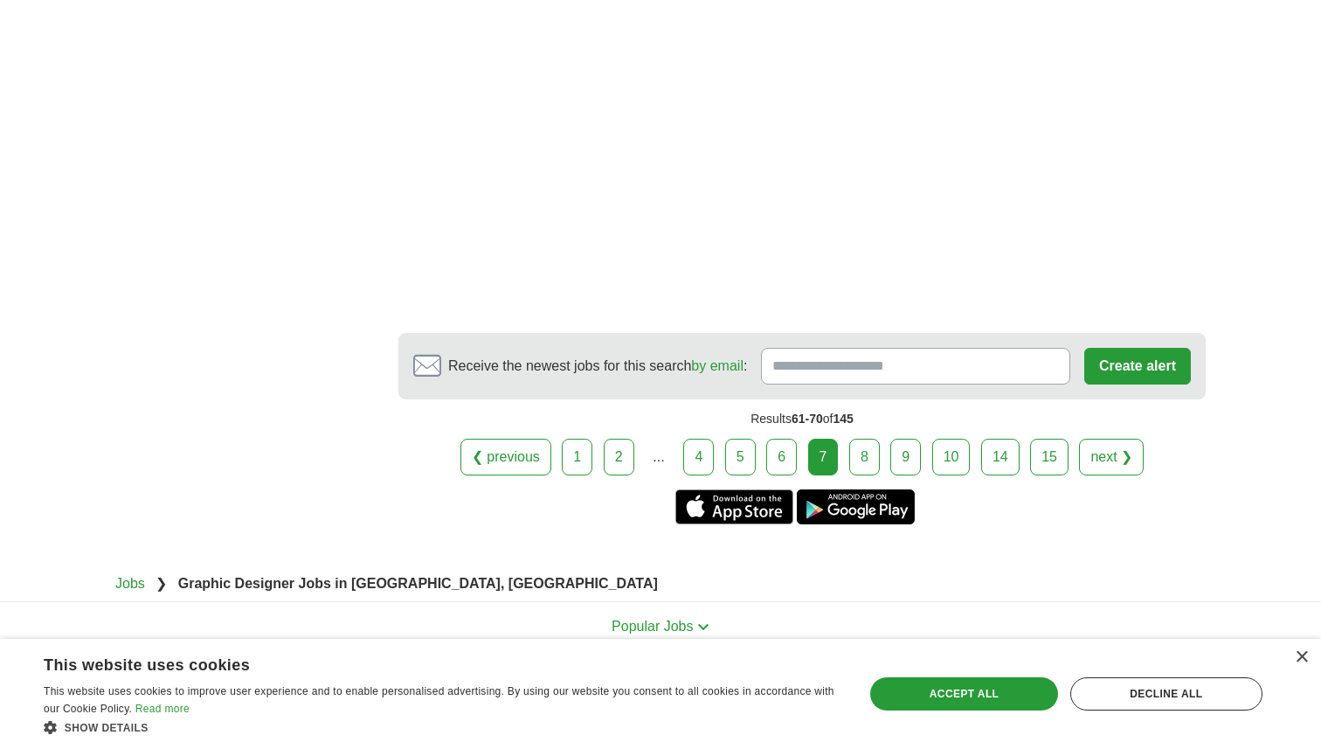
scroll to position [2890, 0]
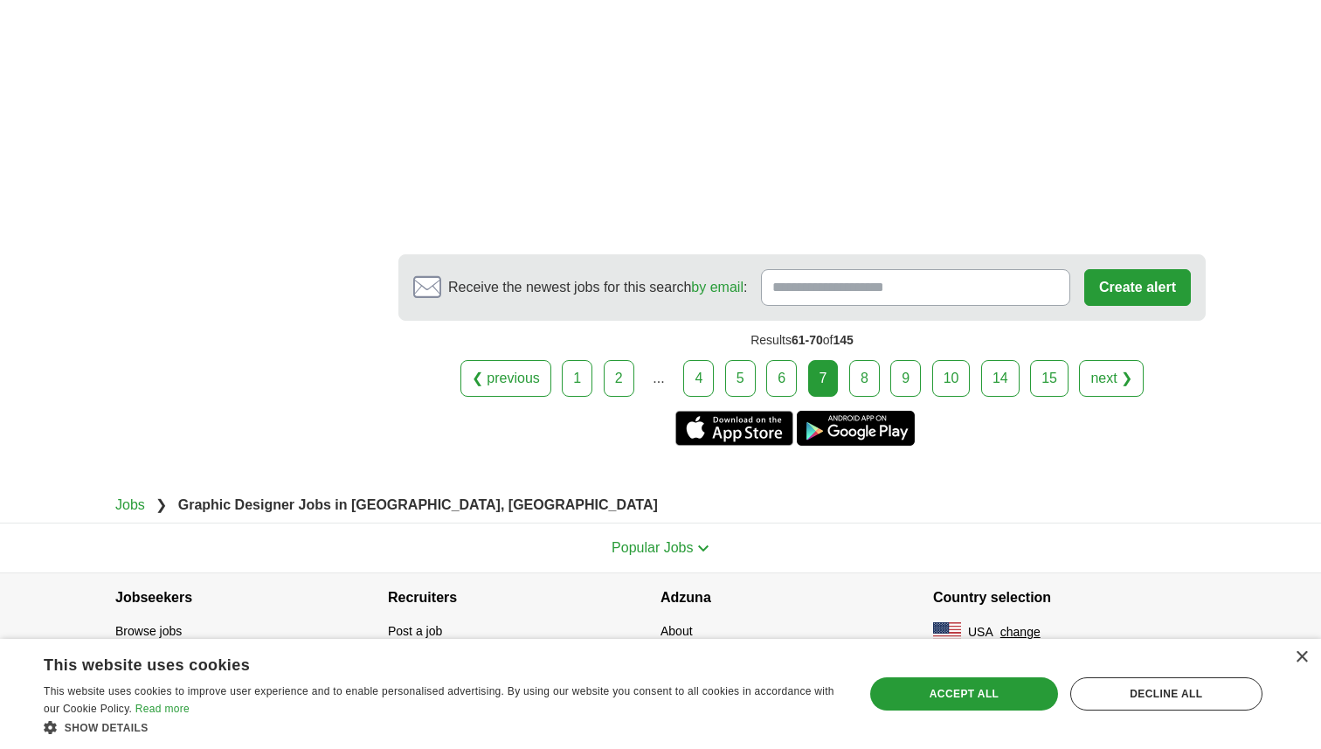
click at [875, 366] on link "8" at bounding box center [864, 378] width 31 height 37
click at [860, 377] on link "8" at bounding box center [864, 378] width 31 height 37
click at [868, 377] on link "8" at bounding box center [864, 378] width 31 height 37
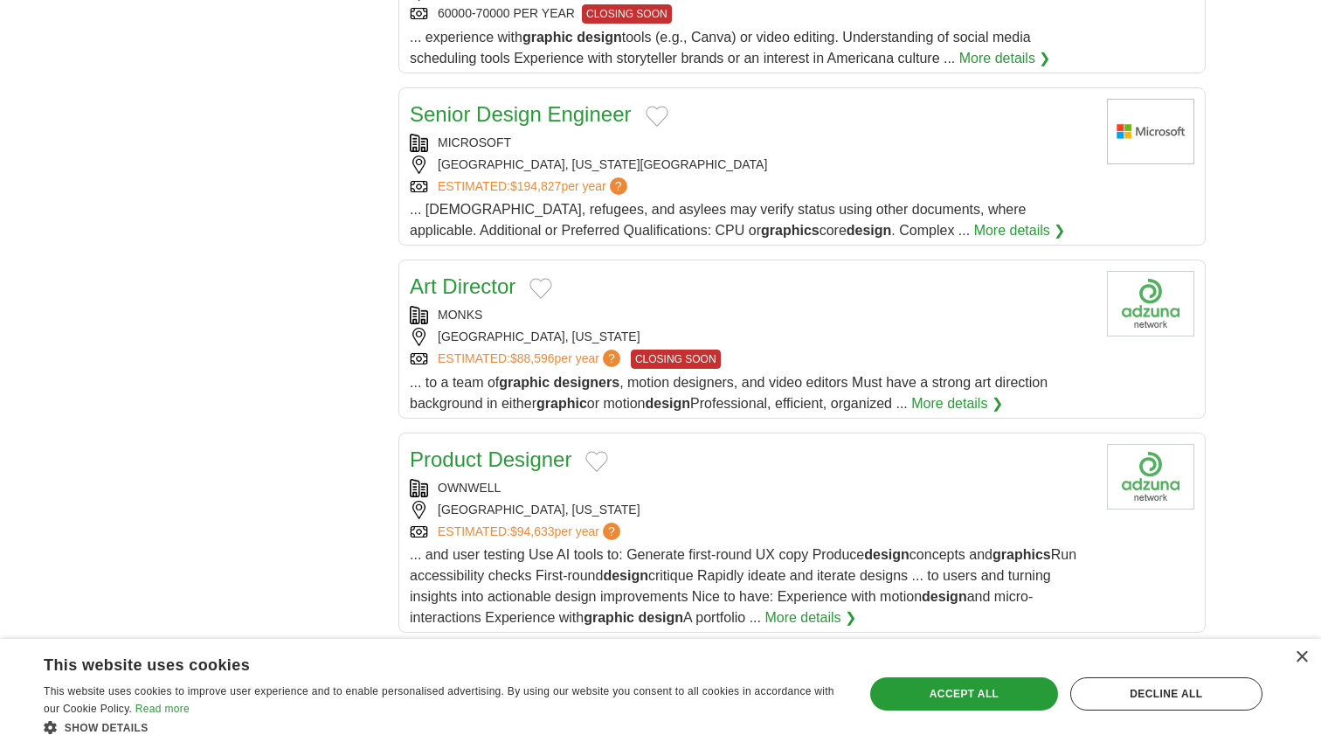
scroll to position [1514, 0]
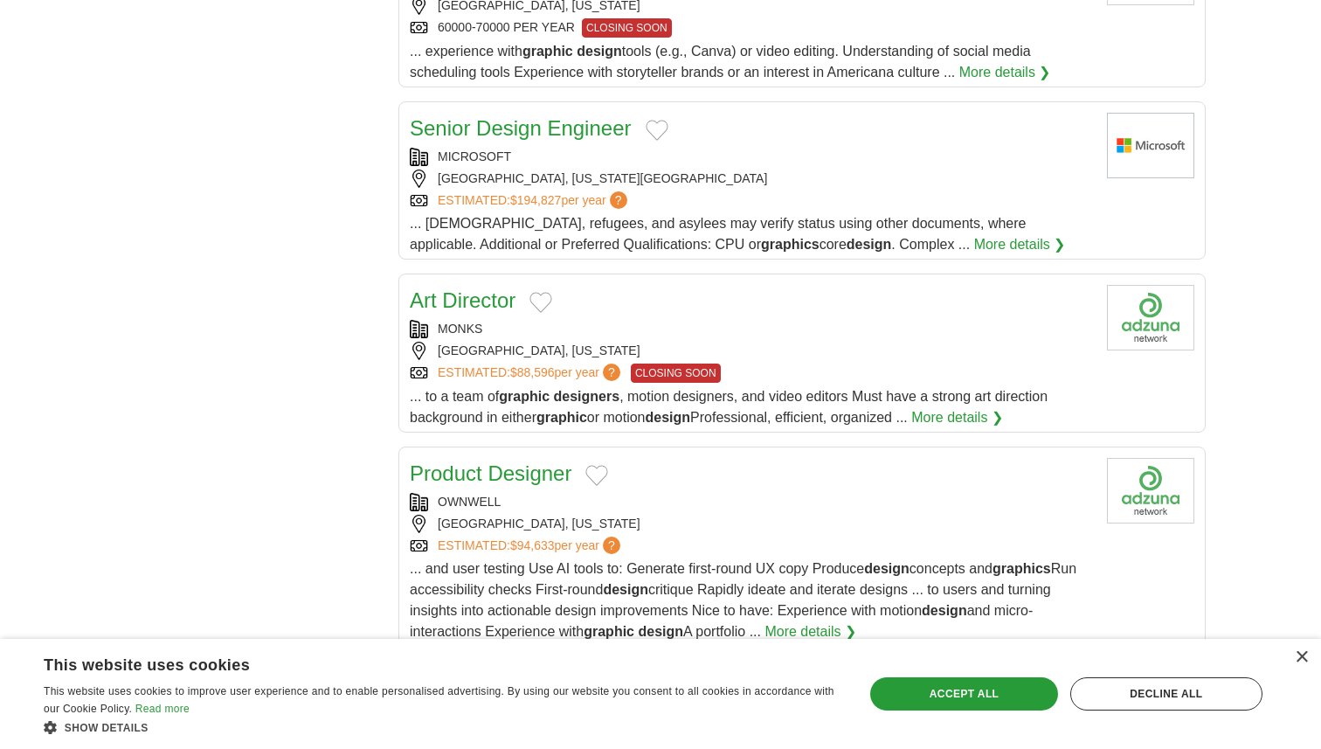
click at [504, 294] on link "Art Director" at bounding box center [463, 300] width 106 height 24
